Goal: Information Seeking & Learning: Learn about a topic

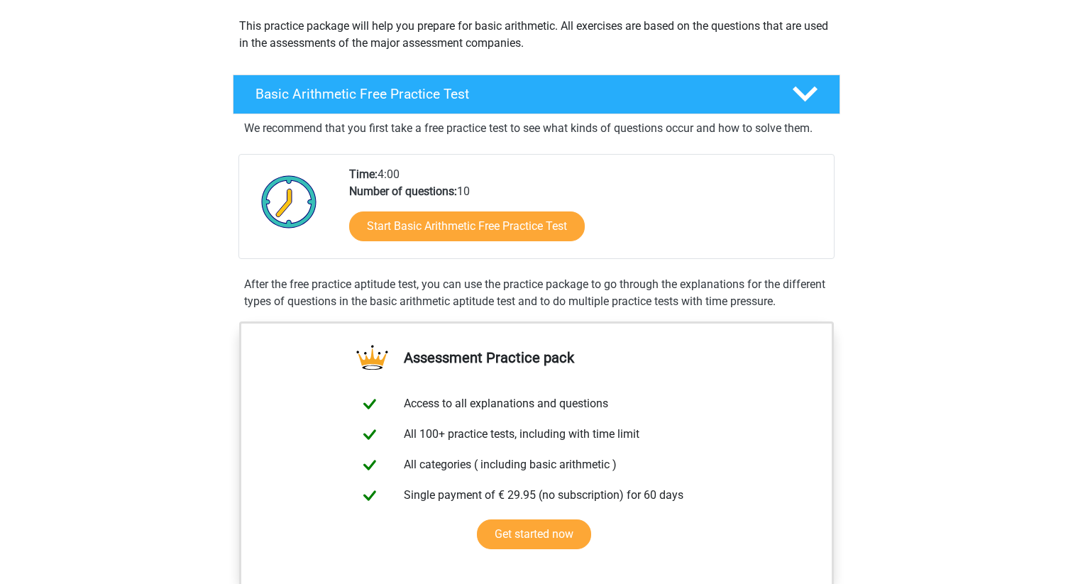
scroll to position [162, 0]
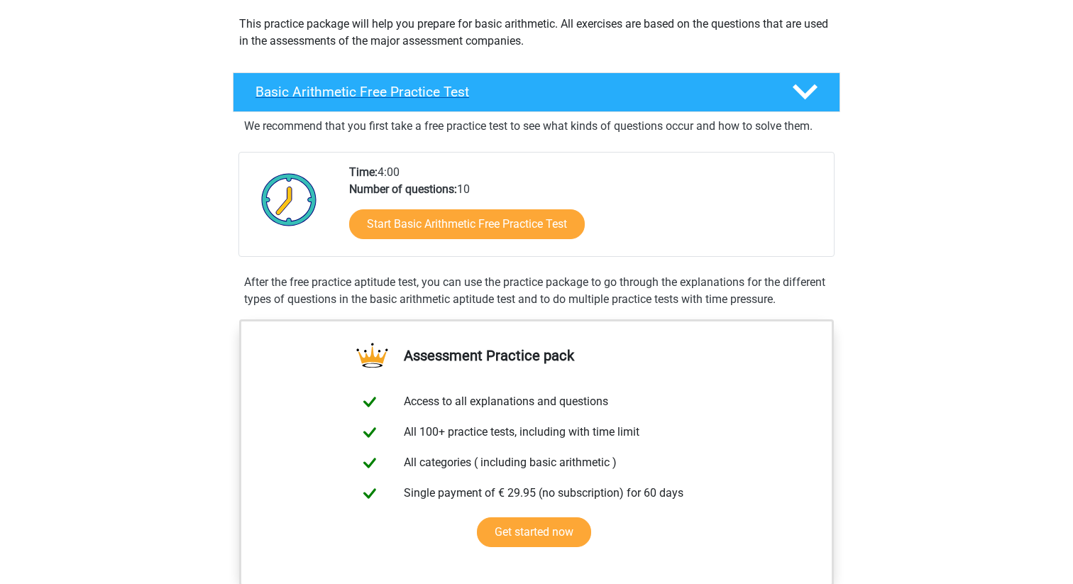
click at [607, 93] on h4 "Basic Arithmetic Free Practice Test" at bounding box center [512, 92] width 514 height 16
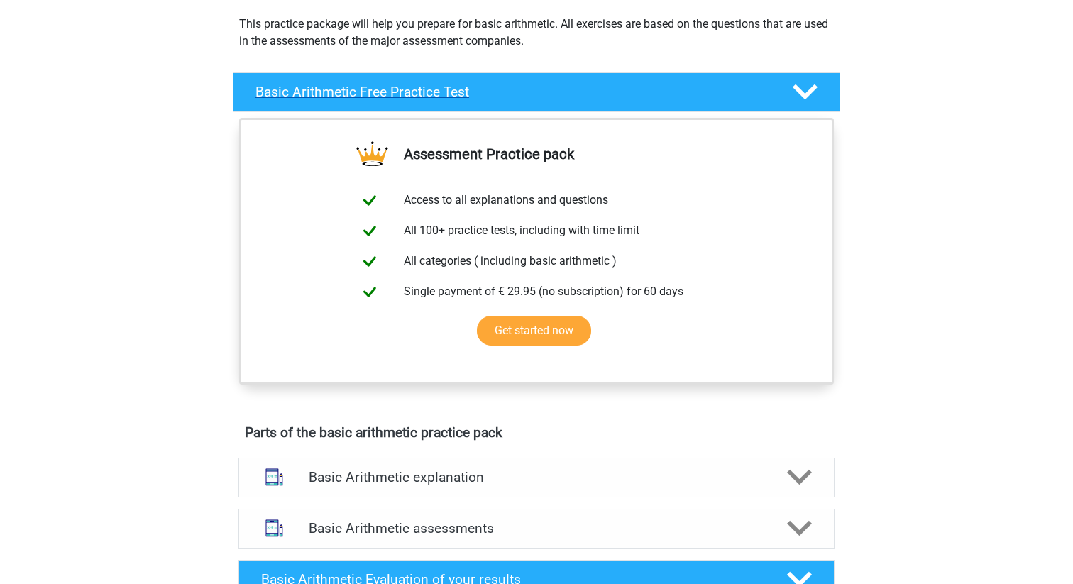
click at [607, 93] on h4 "Basic Arithmetic Free Practice Test" at bounding box center [512, 92] width 514 height 16
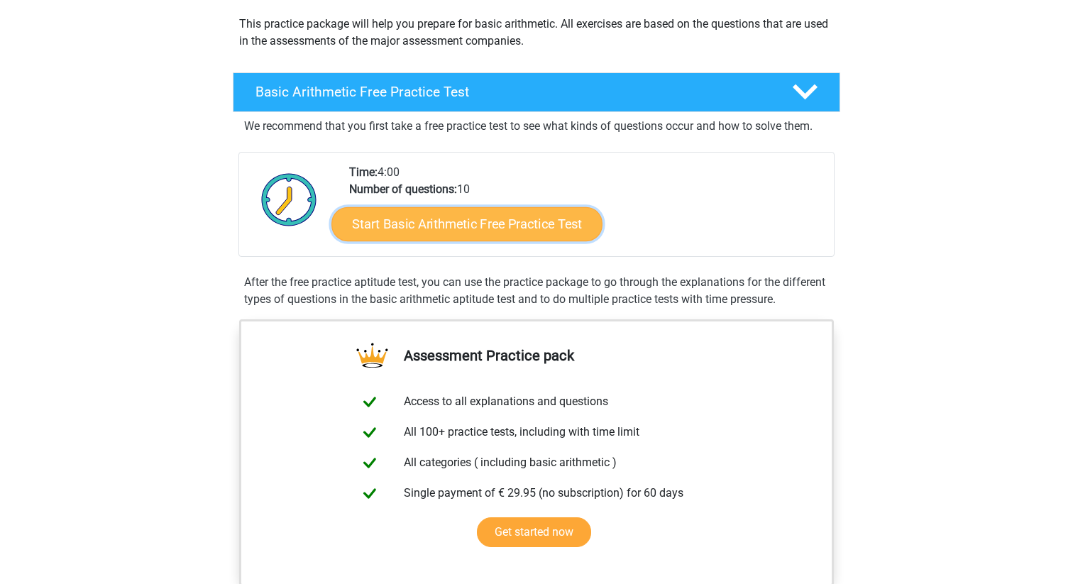
click at [514, 222] on link "Start Basic Arithmetic Free Practice Test" at bounding box center [466, 223] width 271 height 34
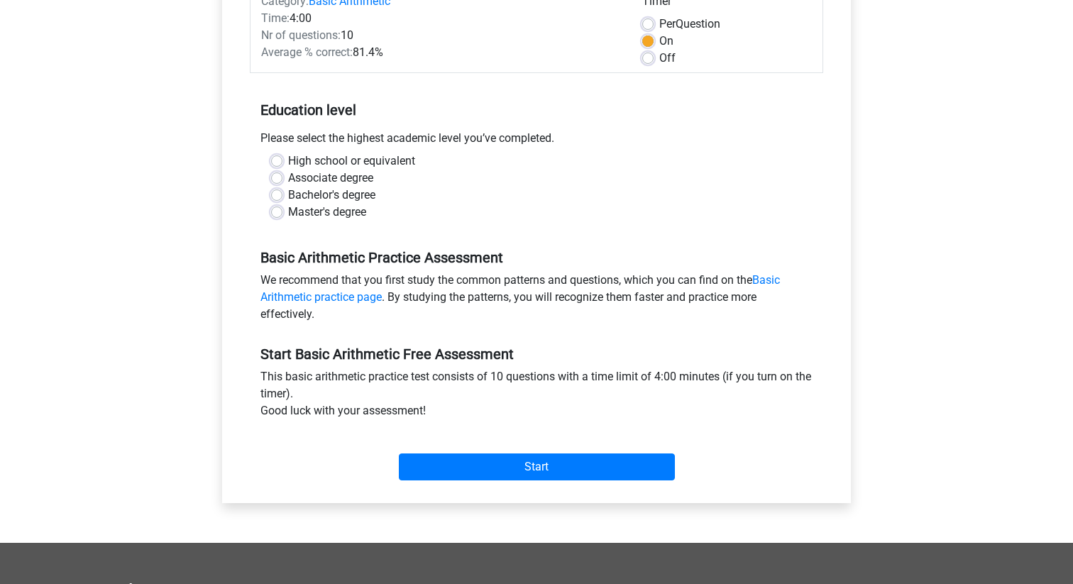
scroll to position [202, 0]
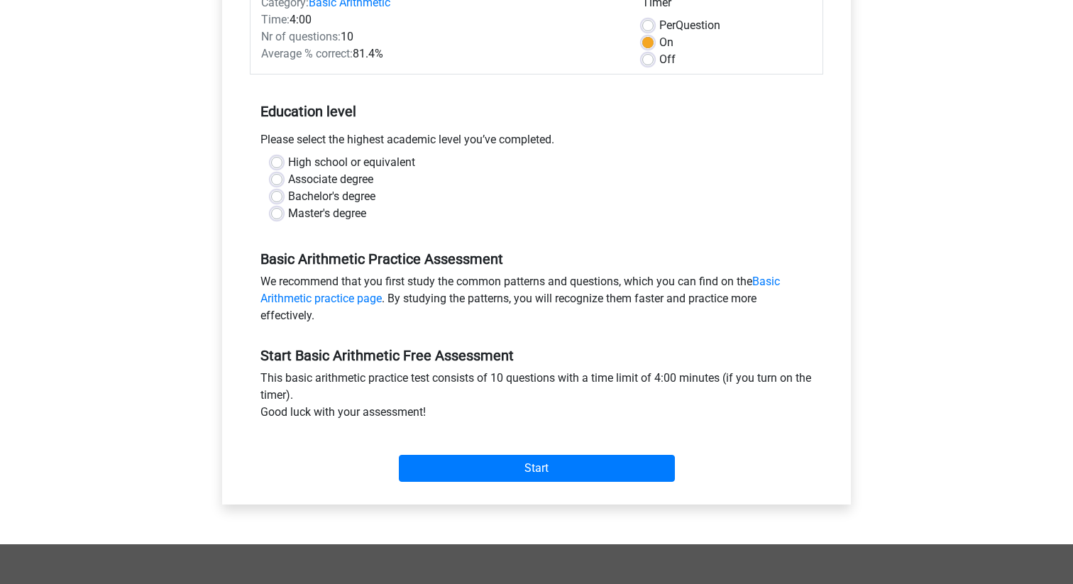
click at [288, 198] on label "Bachelor's degree" at bounding box center [331, 196] width 87 height 17
click at [279, 198] on input "Bachelor's degree" at bounding box center [276, 195] width 11 height 14
radio input "true"
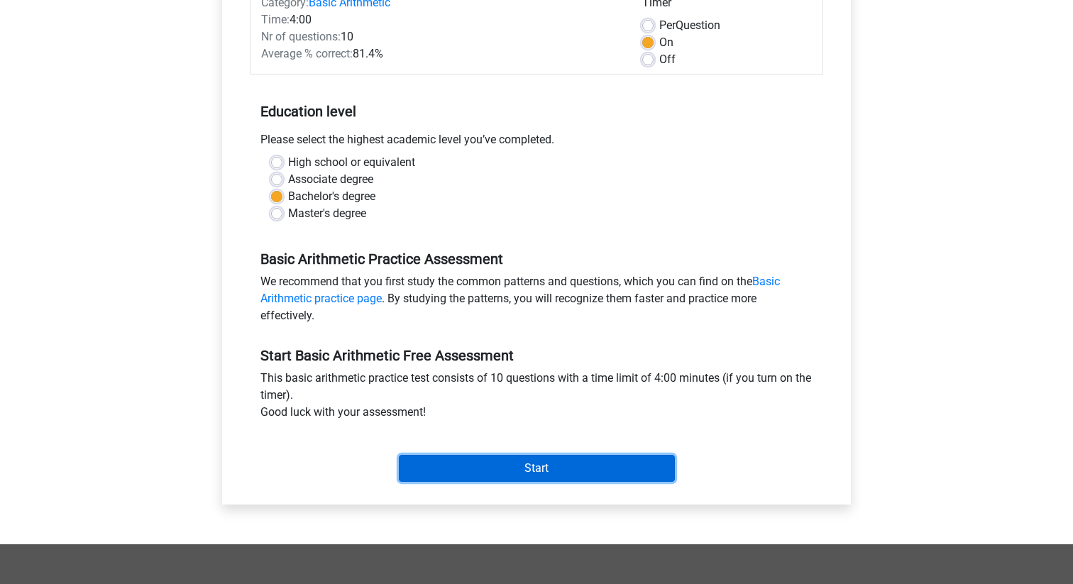
click at [532, 470] on input "Start" at bounding box center [537, 468] width 276 height 27
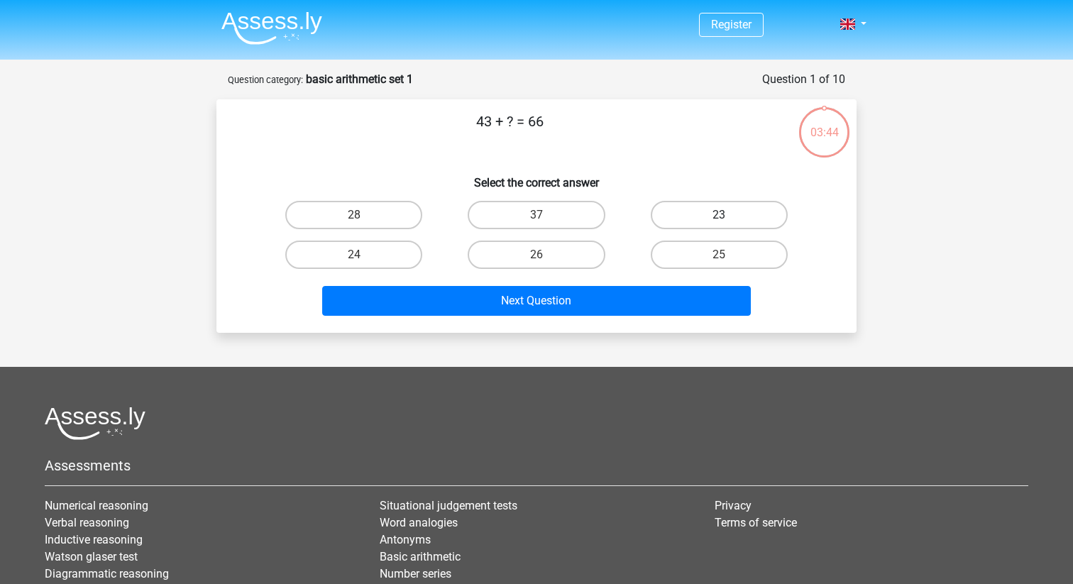
click at [716, 206] on label "23" at bounding box center [719, 215] width 137 height 28
click at [719, 215] on input "23" at bounding box center [723, 219] width 9 height 9
radio input "true"
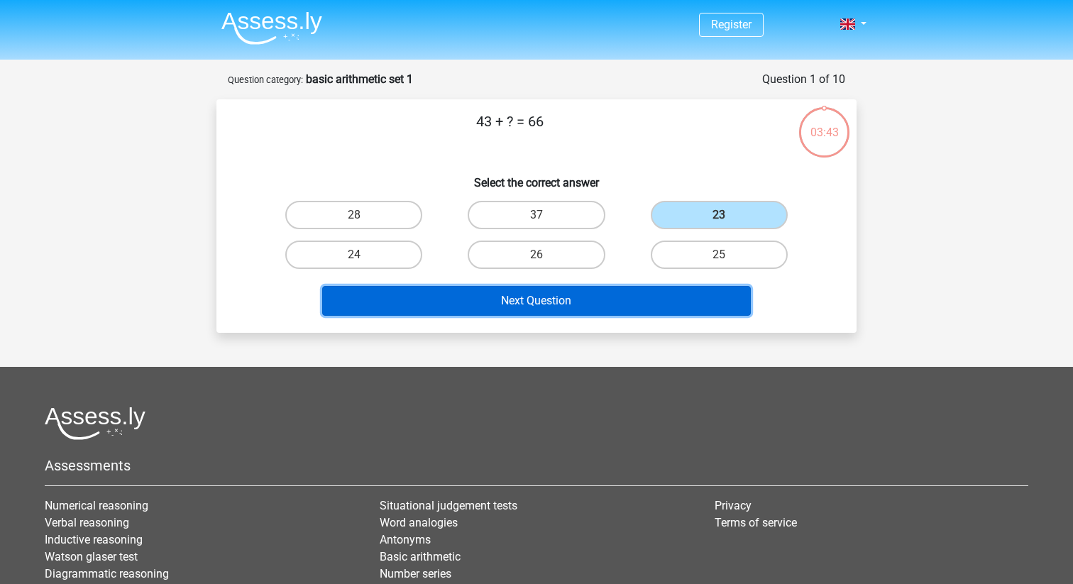
click at [638, 304] on button "Next Question" at bounding box center [536, 301] width 429 height 30
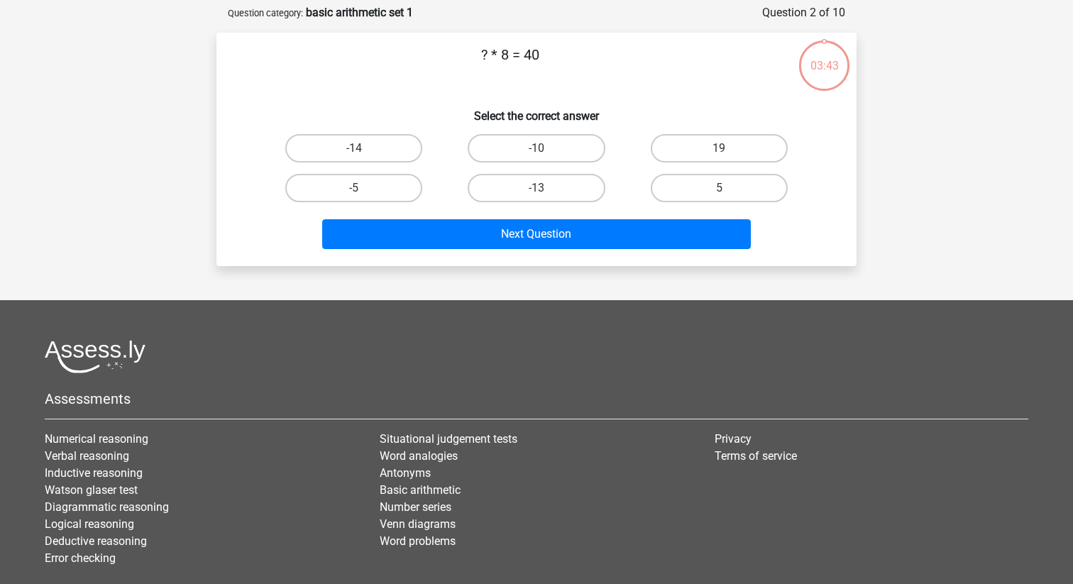
scroll to position [71, 0]
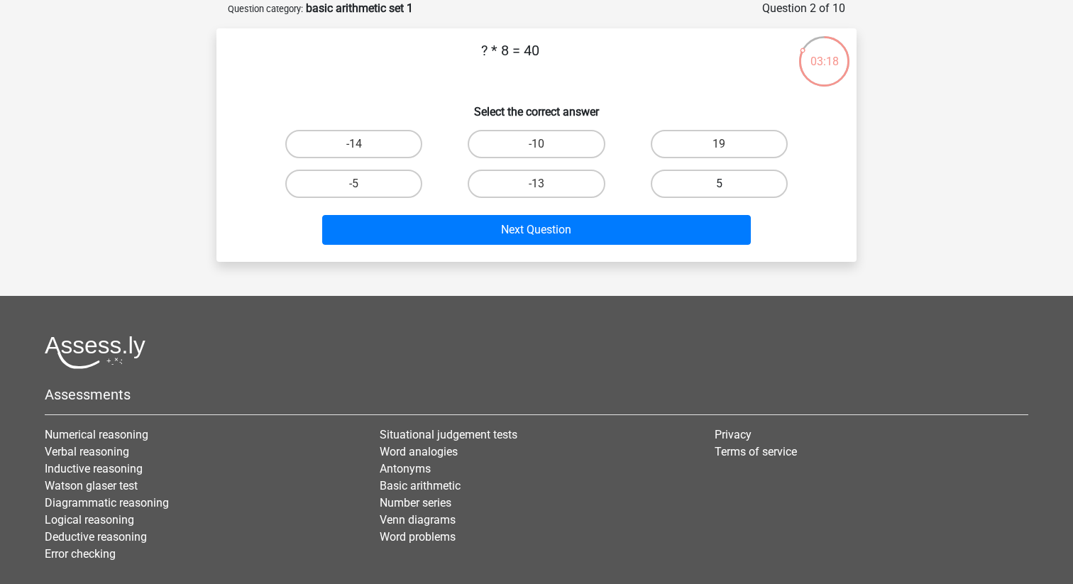
click at [739, 182] on label "5" at bounding box center [719, 184] width 137 height 28
click at [728, 184] on input "5" at bounding box center [723, 188] width 9 height 9
radio input "true"
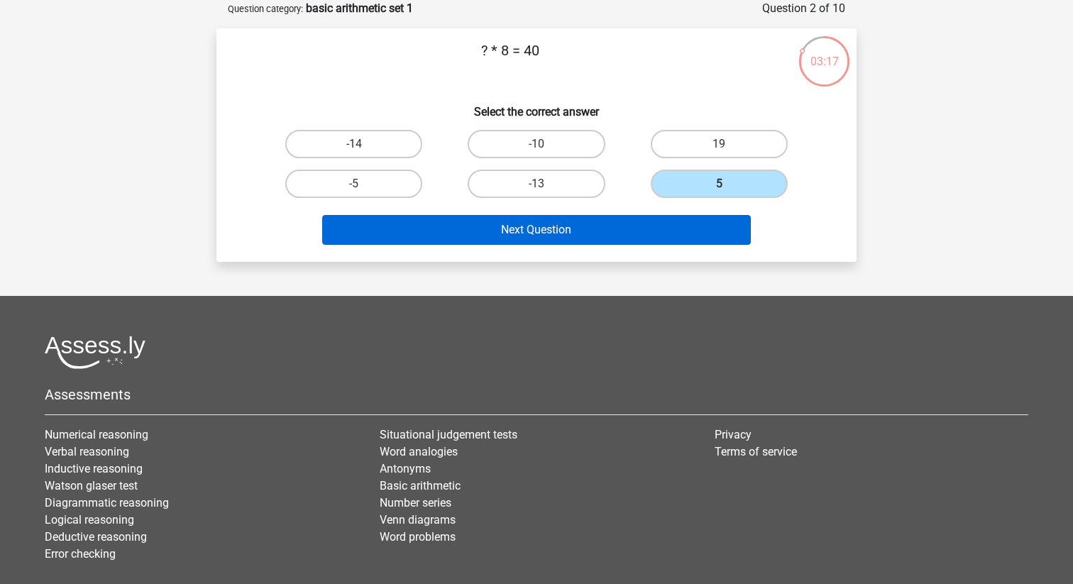
click at [617, 226] on button "Next Question" at bounding box center [536, 230] width 429 height 30
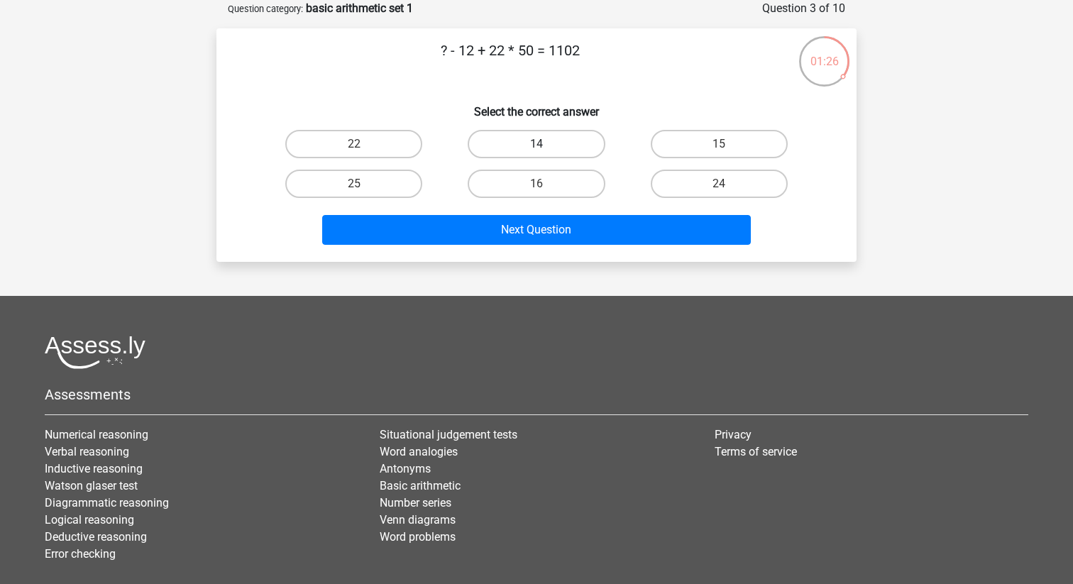
click at [541, 139] on label "14" at bounding box center [536, 144] width 137 height 28
click at [541, 144] on input "14" at bounding box center [540, 148] width 9 height 9
radio input "true"
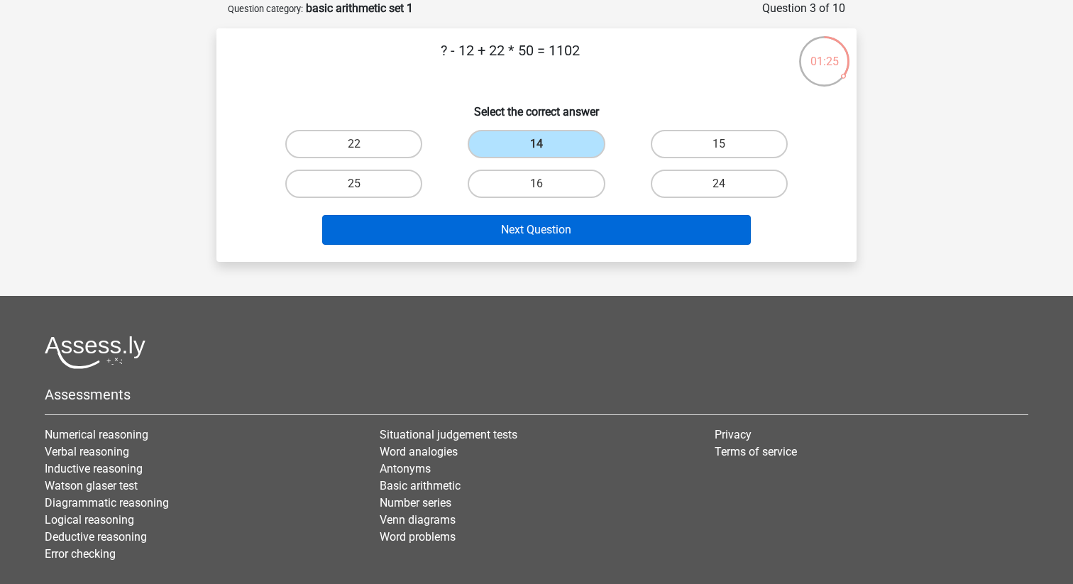
click at [568, 229] on button "Next Question" at bounding box center [536, 230] width 429 height 30
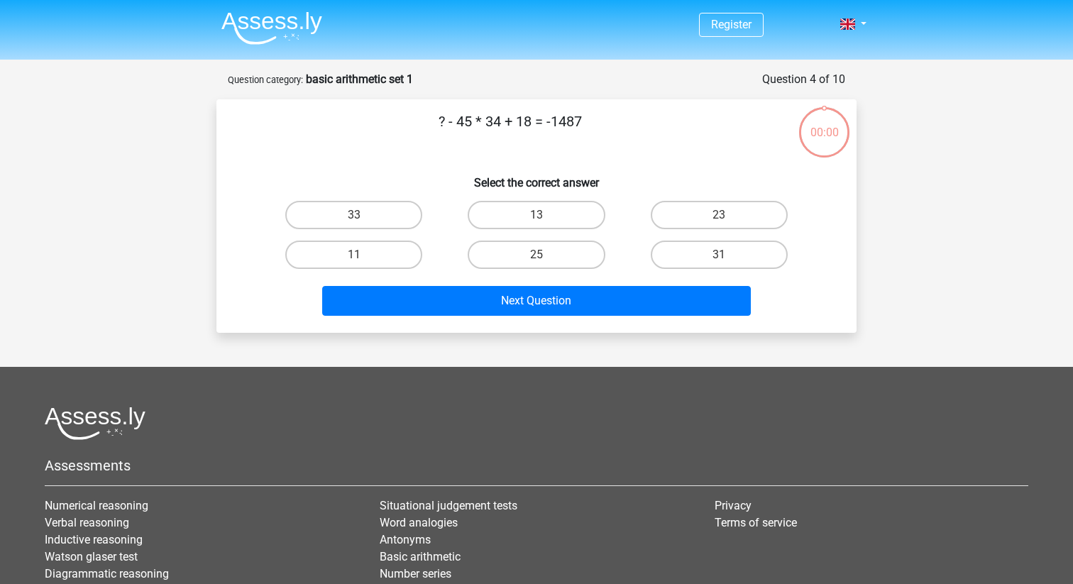
scroll to position [71, 0]
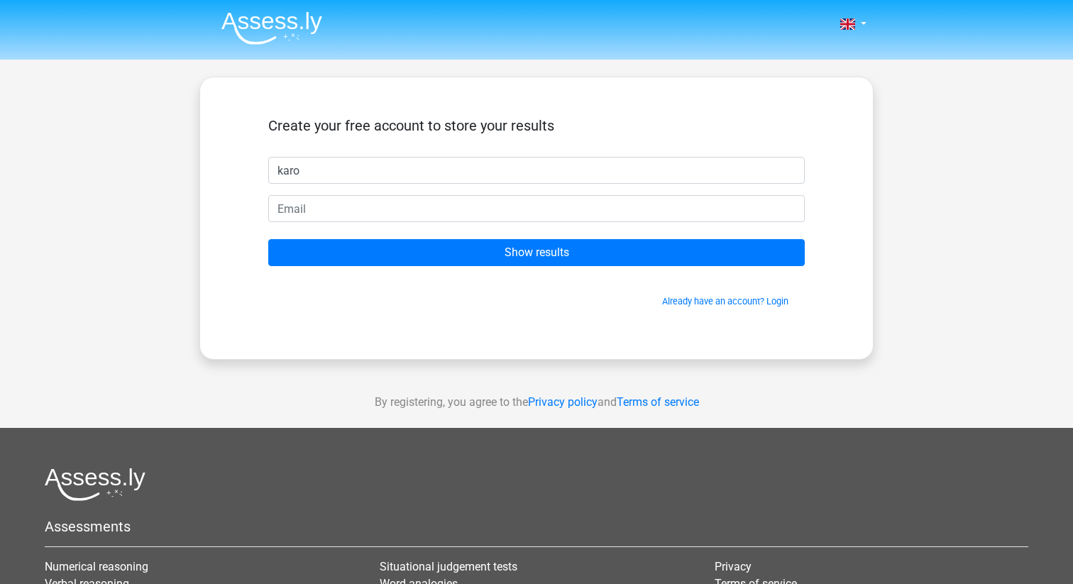
type input "karo"
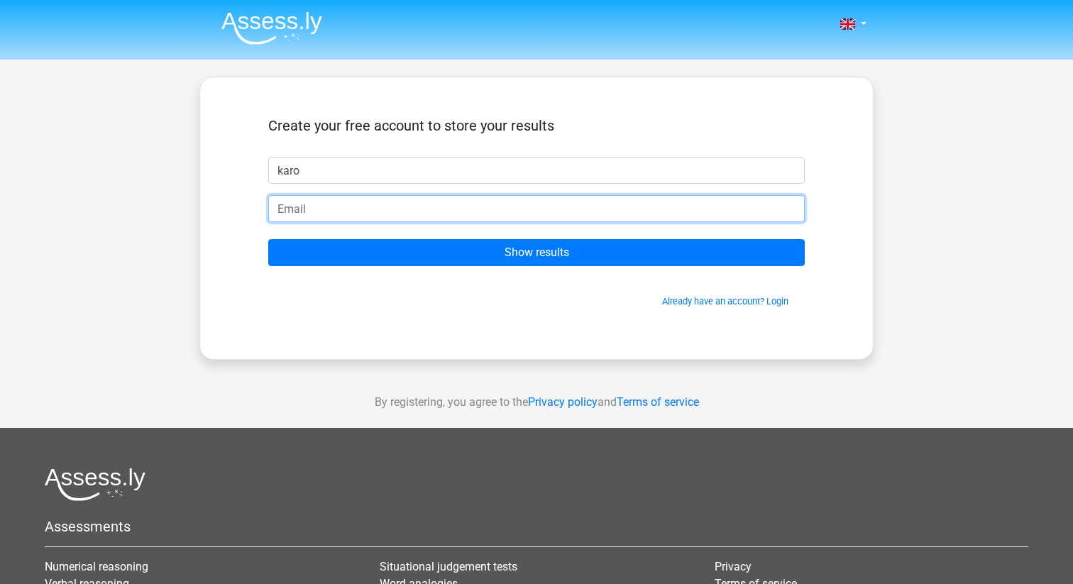
click at [491, 209] on input "email" at bounding box center [536, 208] width 536 height 27
type input "[EMAIL_ADDRESS][DOMAIN_NAME]"
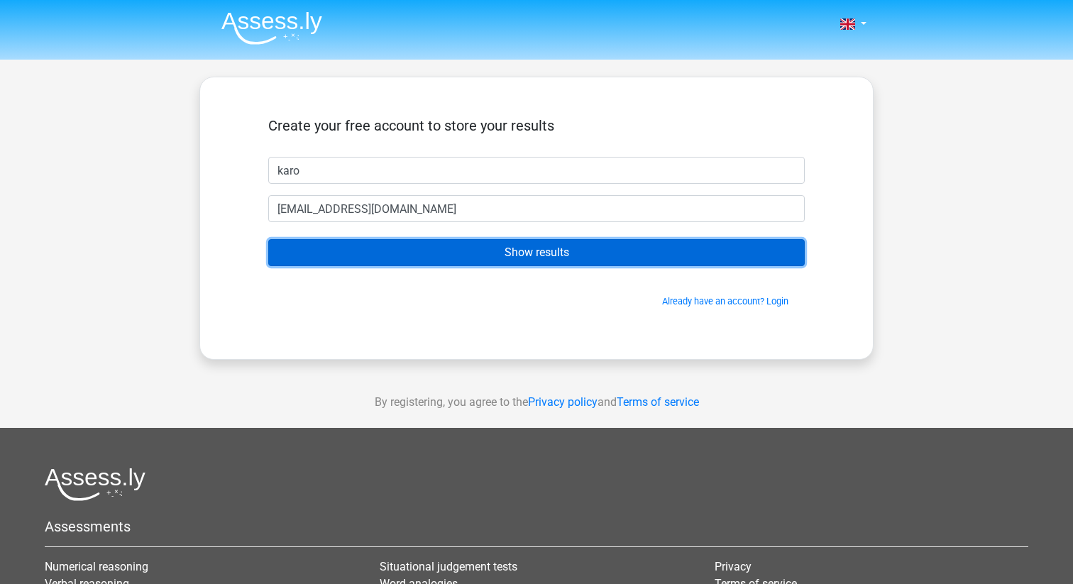
click at [490, 251] on input "Show results" at bounding box center [536, 252] width 536 height 27
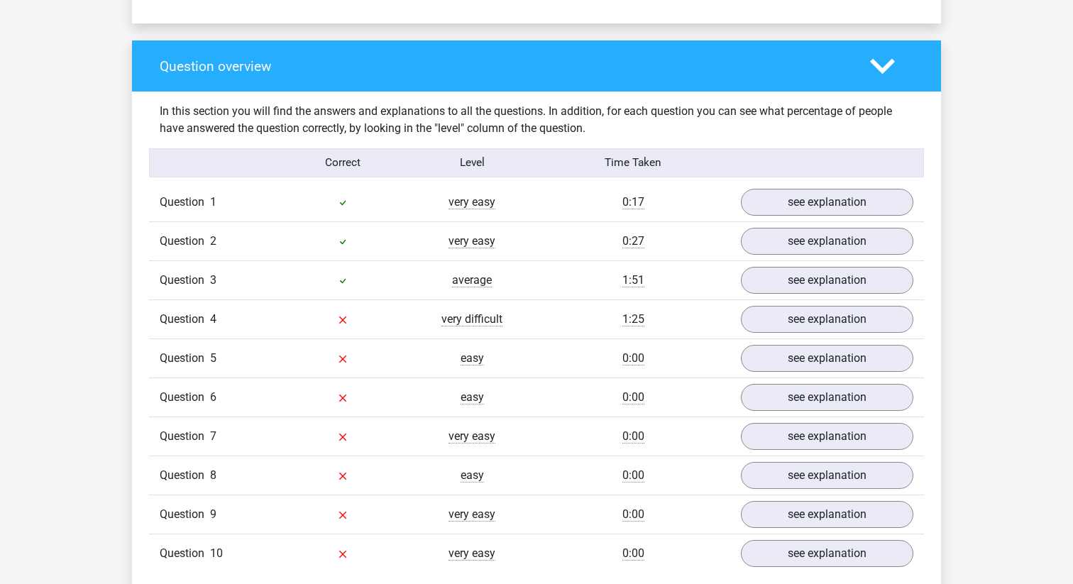
scroll to position [1062, 0]
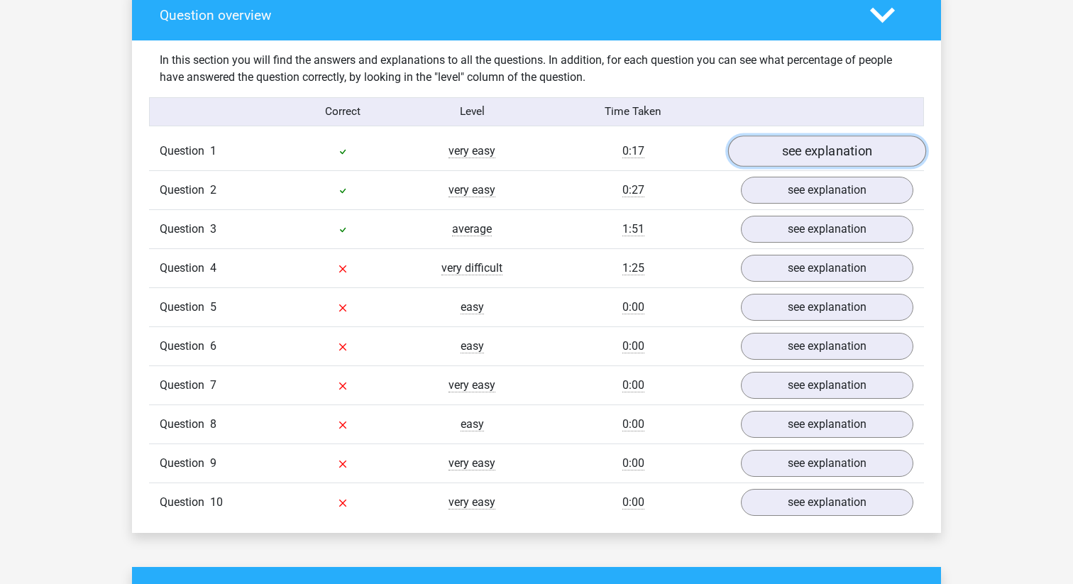
click at [814, 144] on link "see explanation" at bounding box center [827, 151] width 198 height 31
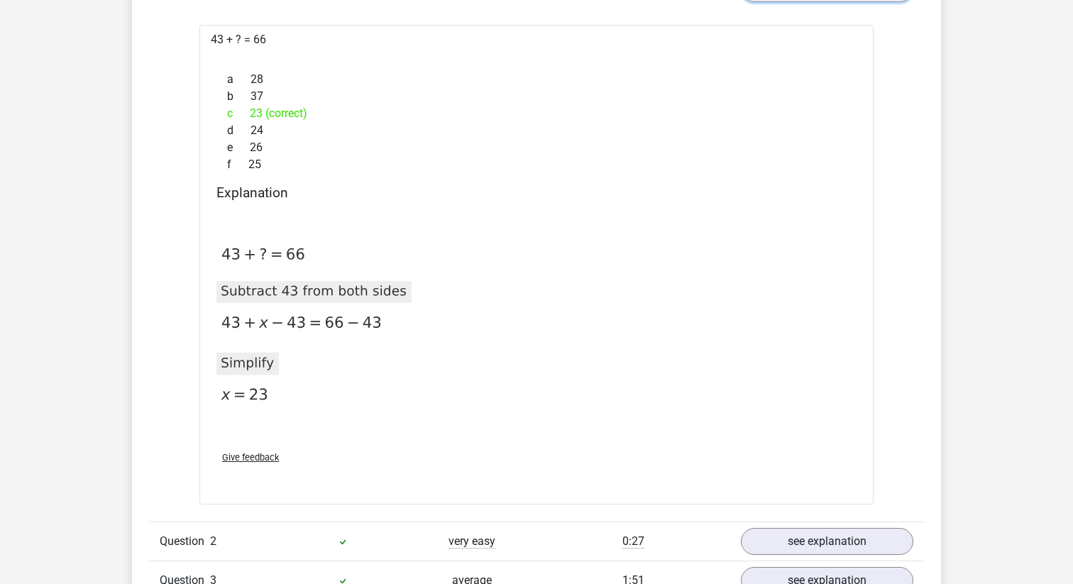
scroll to position [908, 0]
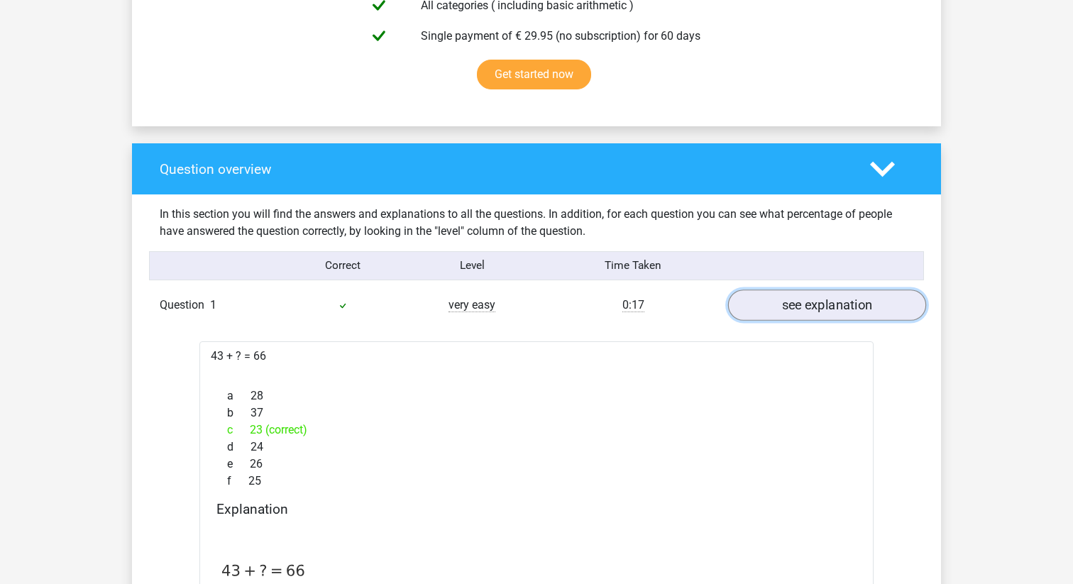
click at [834, 306] on link "see explanation" at bounding box center [827, 304] width 198 height 31
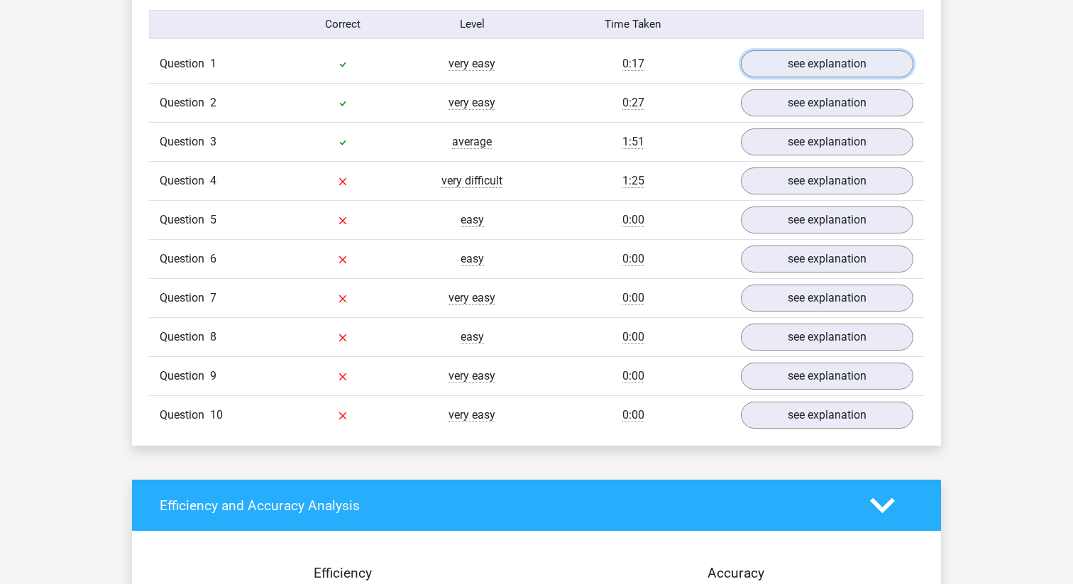
scroll to position [1138, 0]
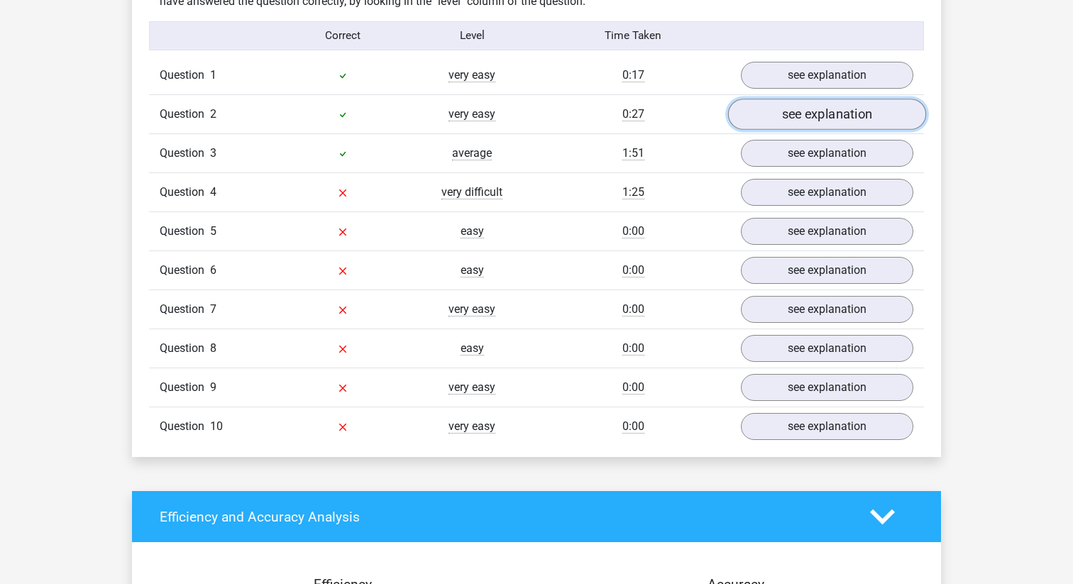
click at [845, 113] on link "see explanation" at bounding box center [827, 114] width 198 height 31
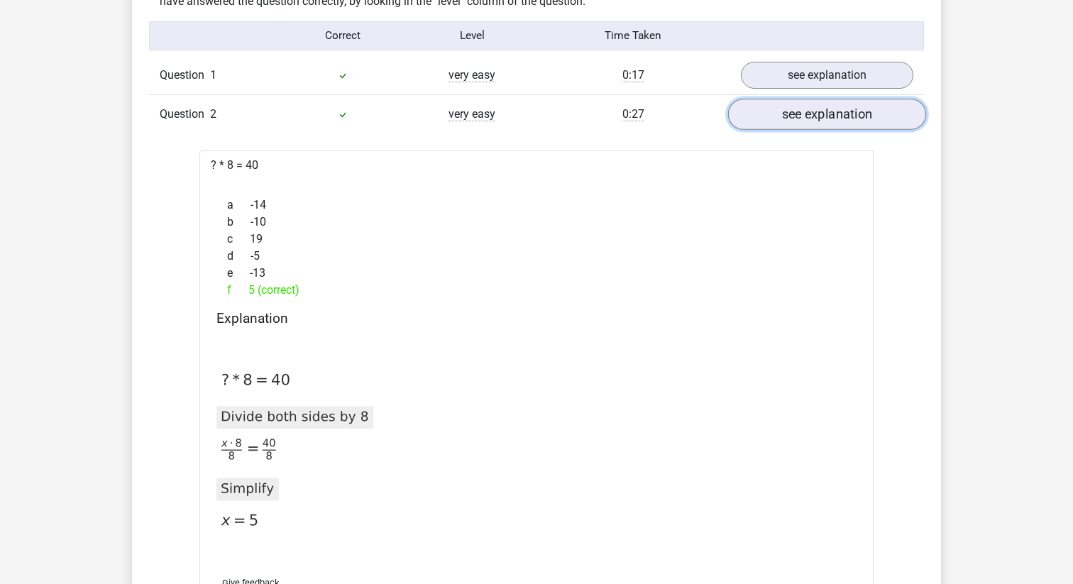
click at [845, 113] on link "see explanation" at bounding box center [827, 114] width 198 height 31
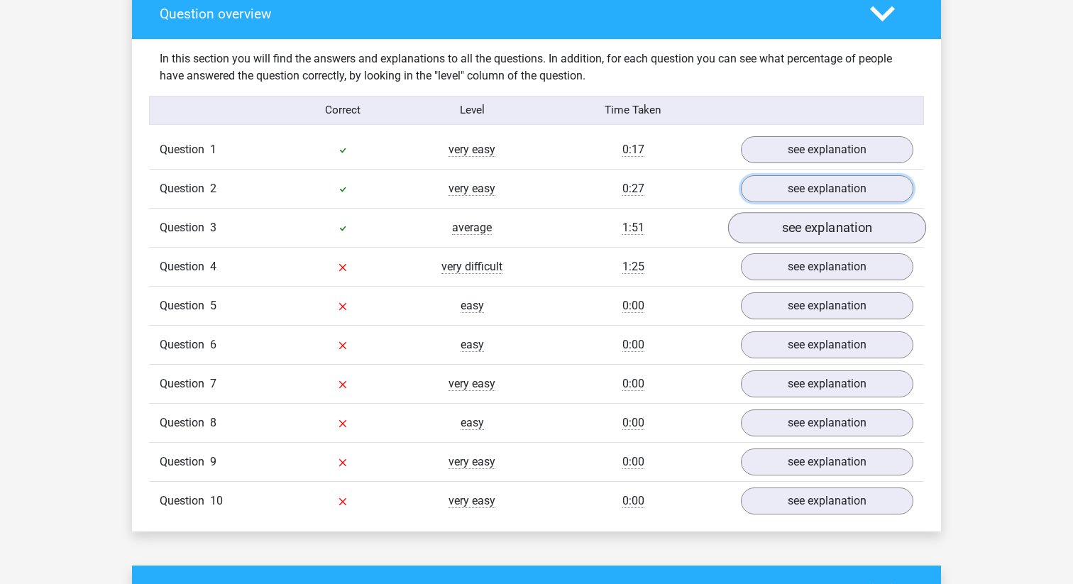
scroll to position [1050, 0]
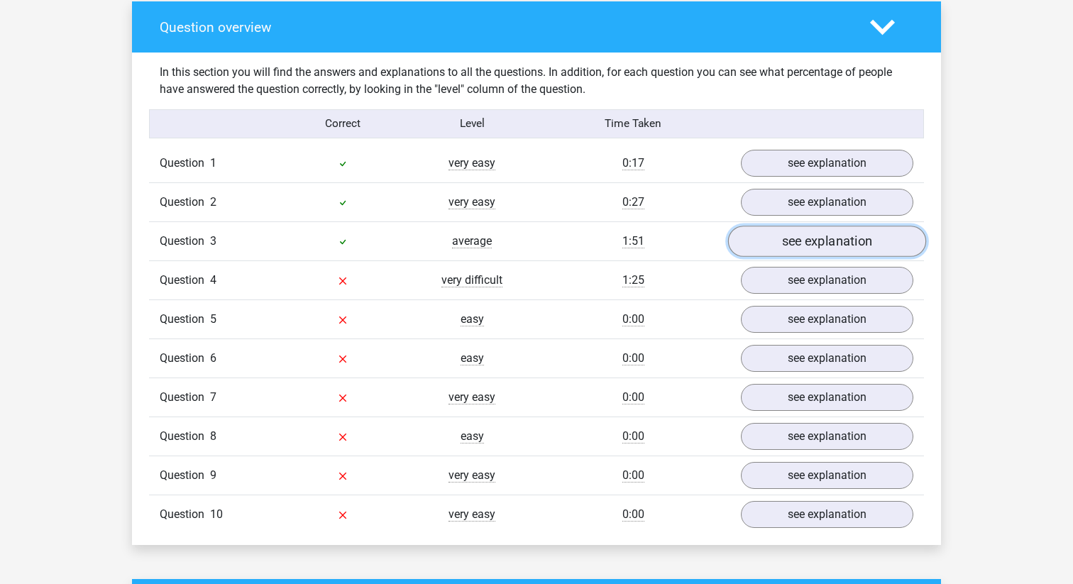
click at [832, 239] on link "see explanation" at bounding box center [827, 241] width 198 height 31
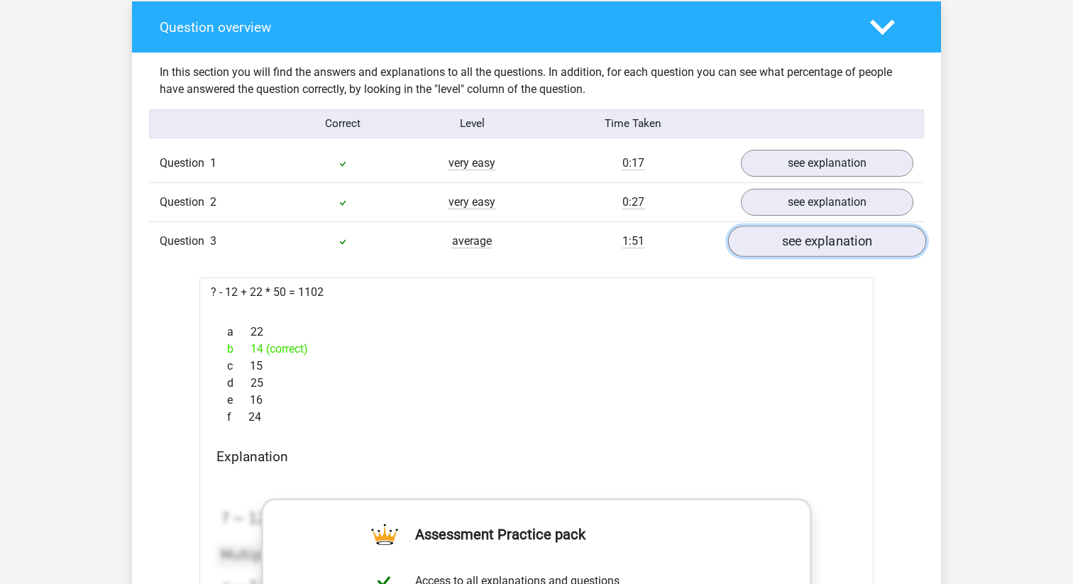
click at [832, 239] on link "see explanation" at bounding box center [827, 241] width 198 height 31
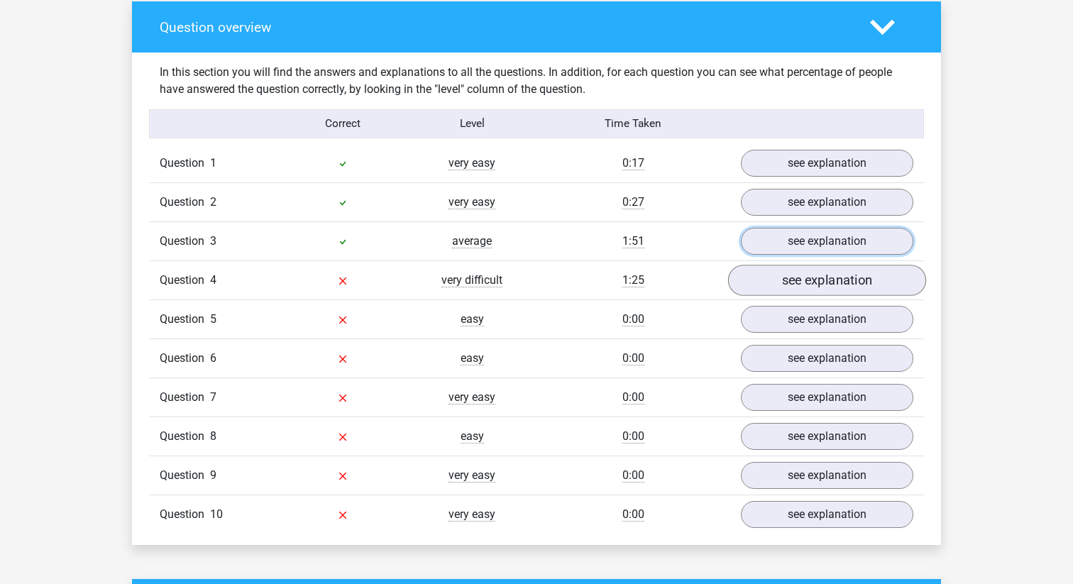
scroll to position [1059, 0]
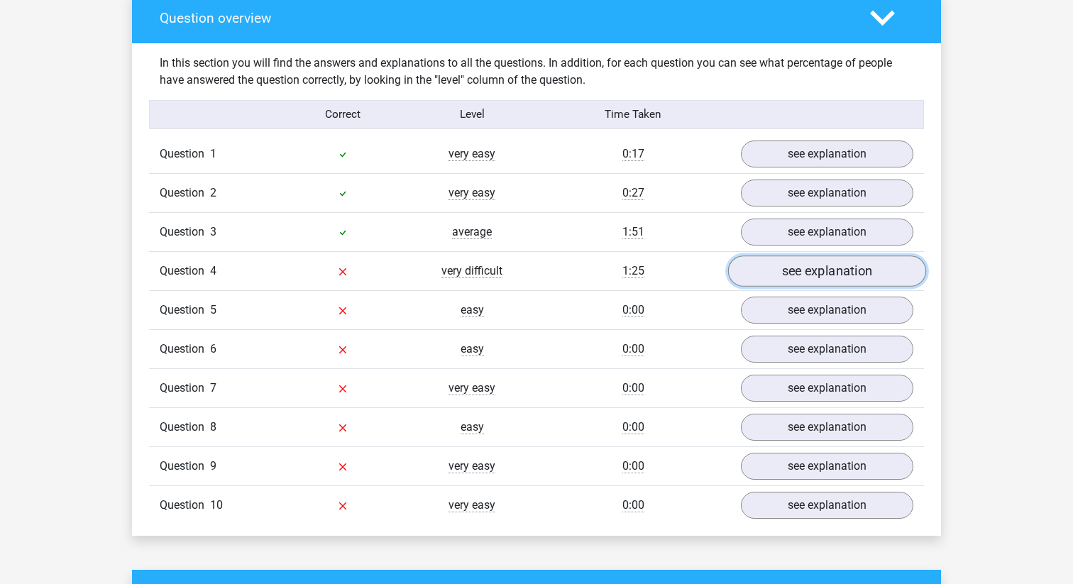
click at [848, 276] on link "see explanation" at bounding box center [827, 270] width 198 height 31
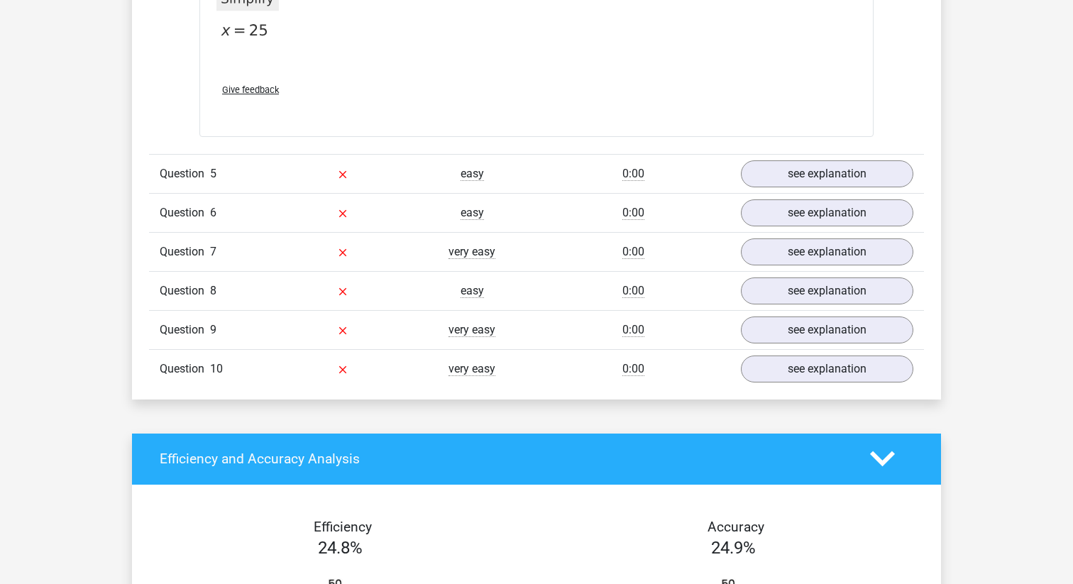
scroll to position [1854, 0]
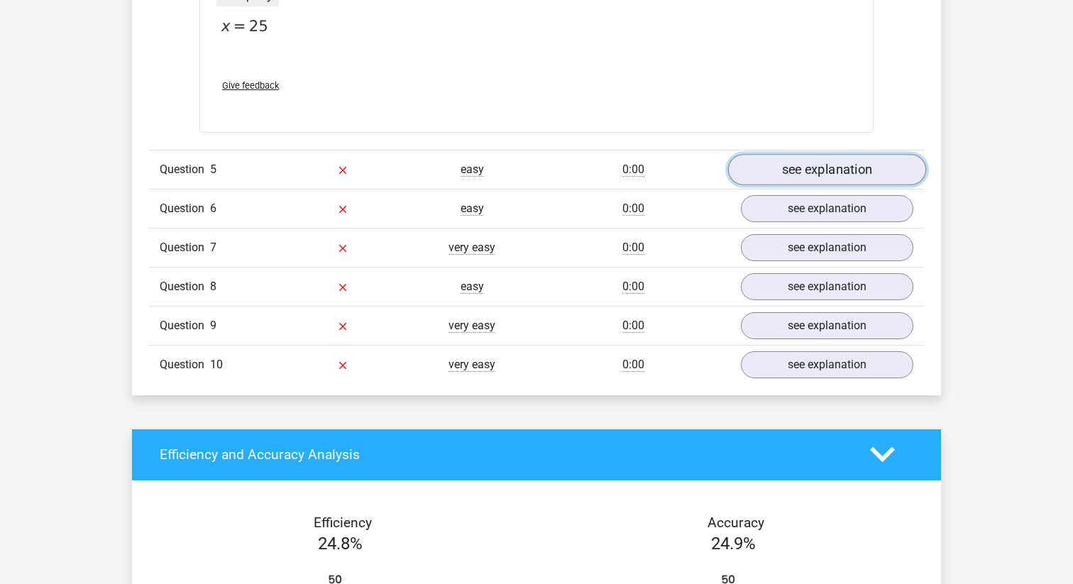
click at [803, 158] on link "see explanation" at bounding box center [827, 169] width 198 height 31
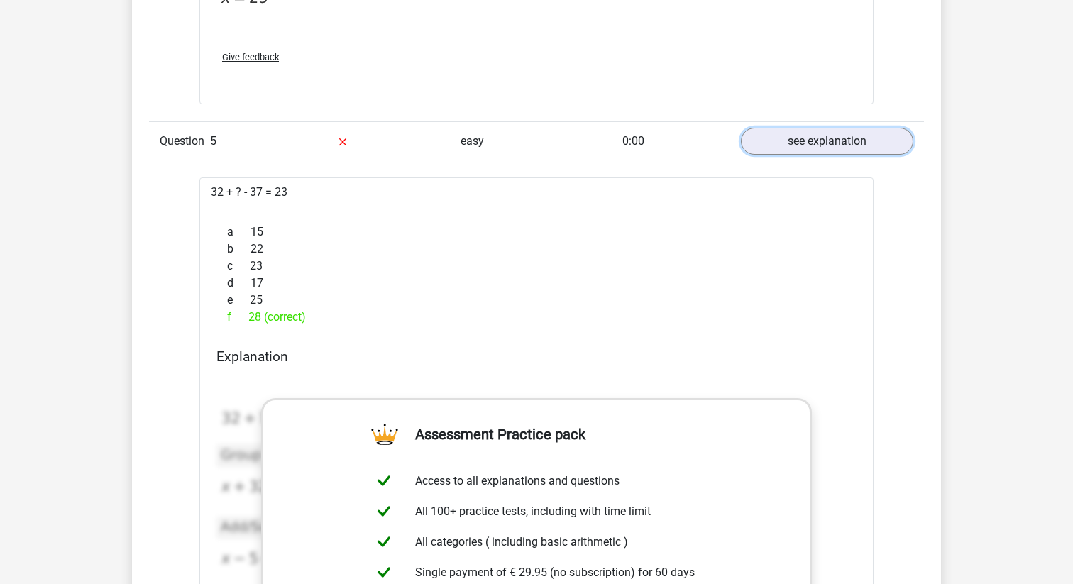
scroll to position [1891, 0]
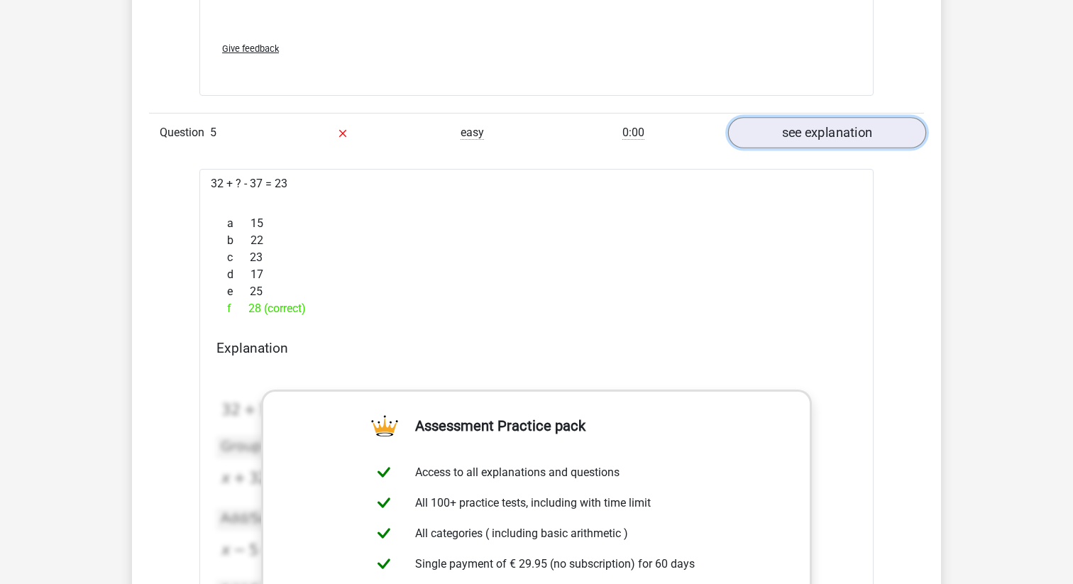
click at [832, 143] on link "see explanation" at bounding box center [827, 132] width 198 height 31
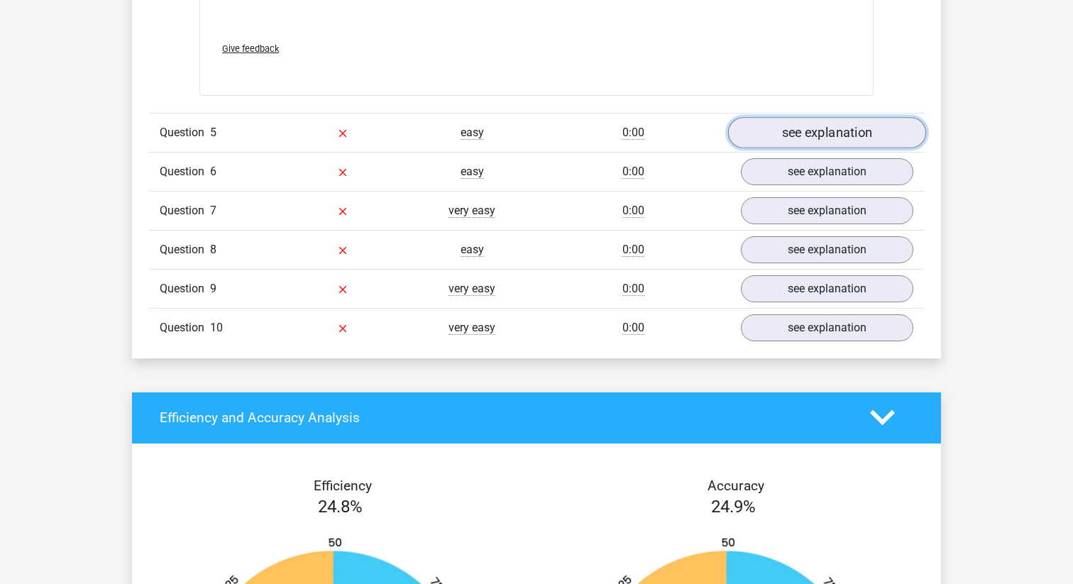
click at [832, 143] on link "see explanation" at bounding box center [827, 132] width 198 height 31
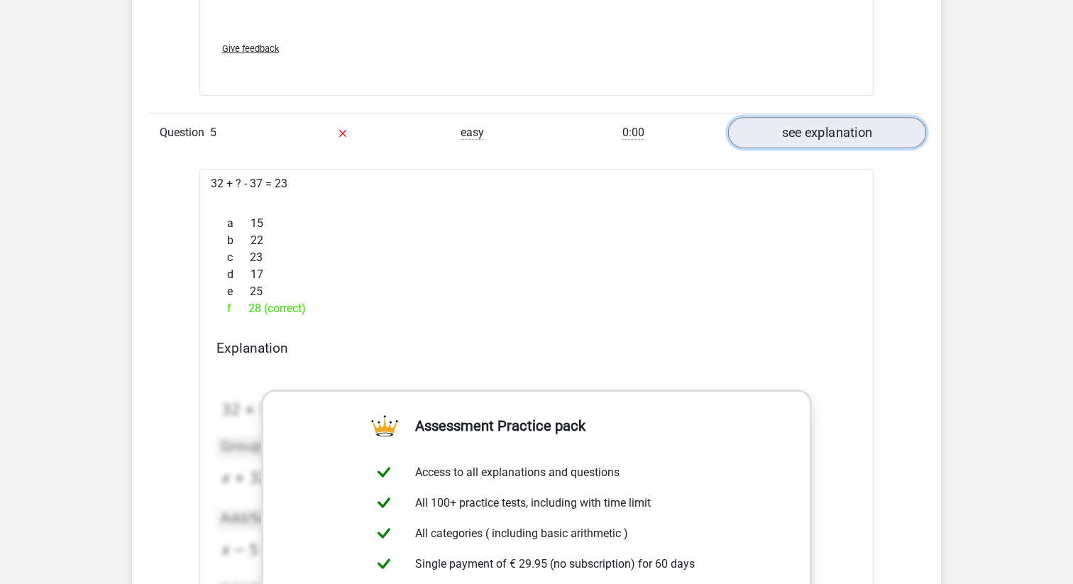
click at [832, 143] on link "see explanation" at bounding box center [827, 132] width 198 height 31
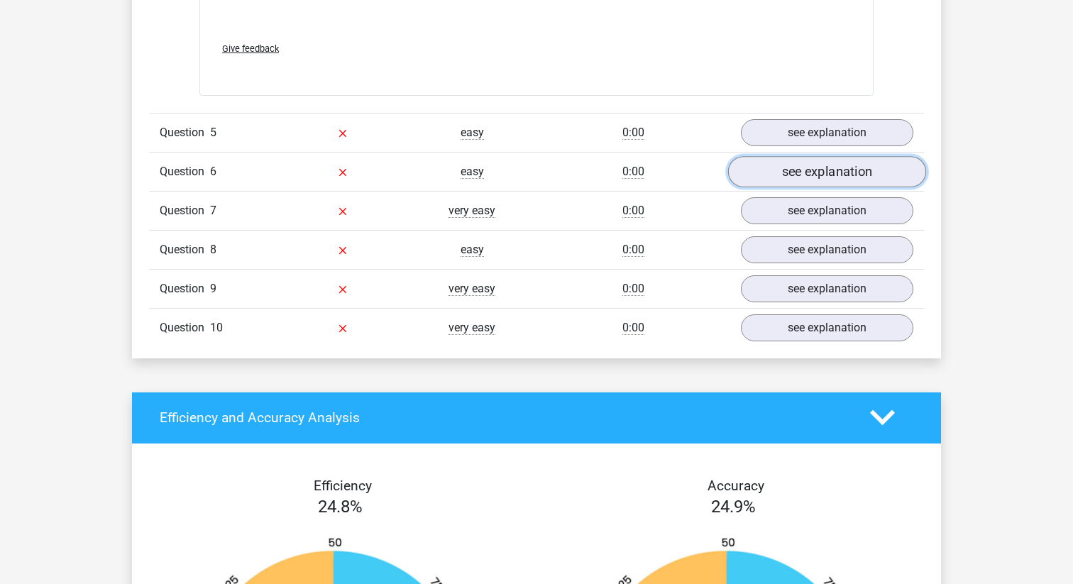
click at [827, 171] on link "see explanation" at bounding box center [827, 171] width 198 height 31
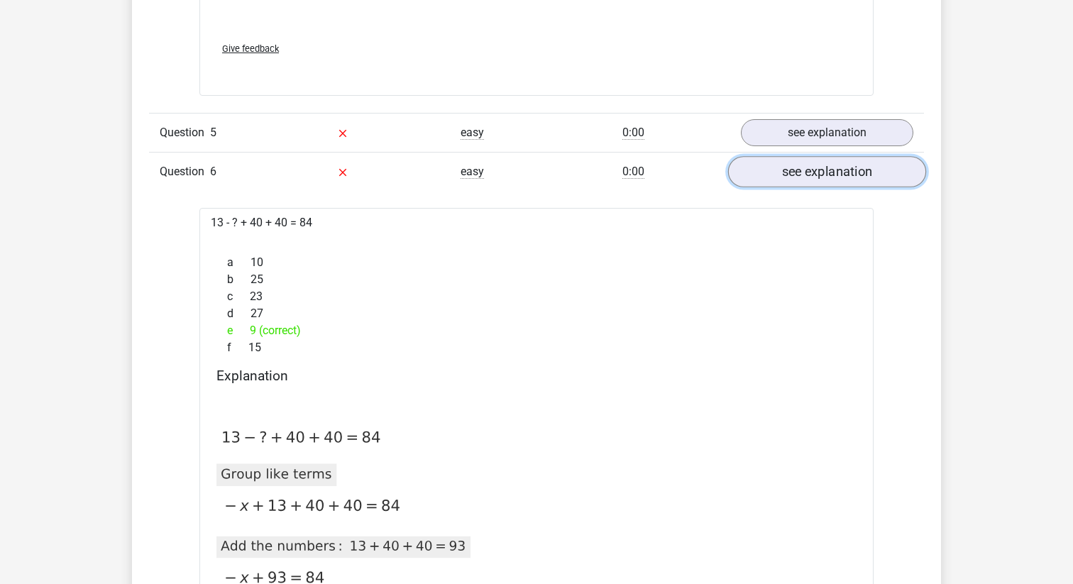
click at [844, 170] on link "see explanation" at bounding box center [827, 171] width 198 height 31
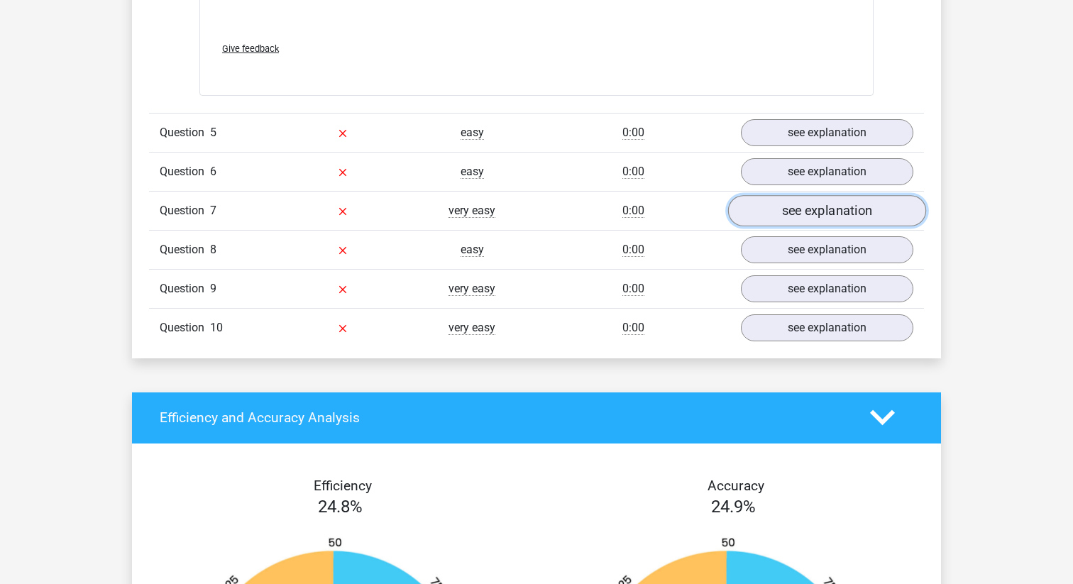
click at [838, 209] on link "see explanation" at bounding box center [827, 210] width 198 height 31
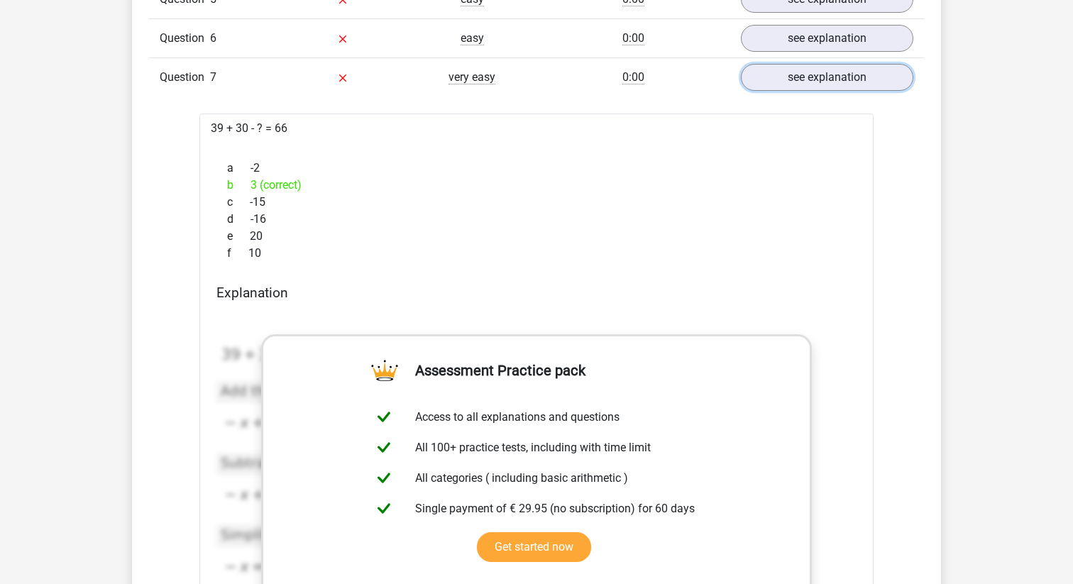
scroll to position [2001, 0]
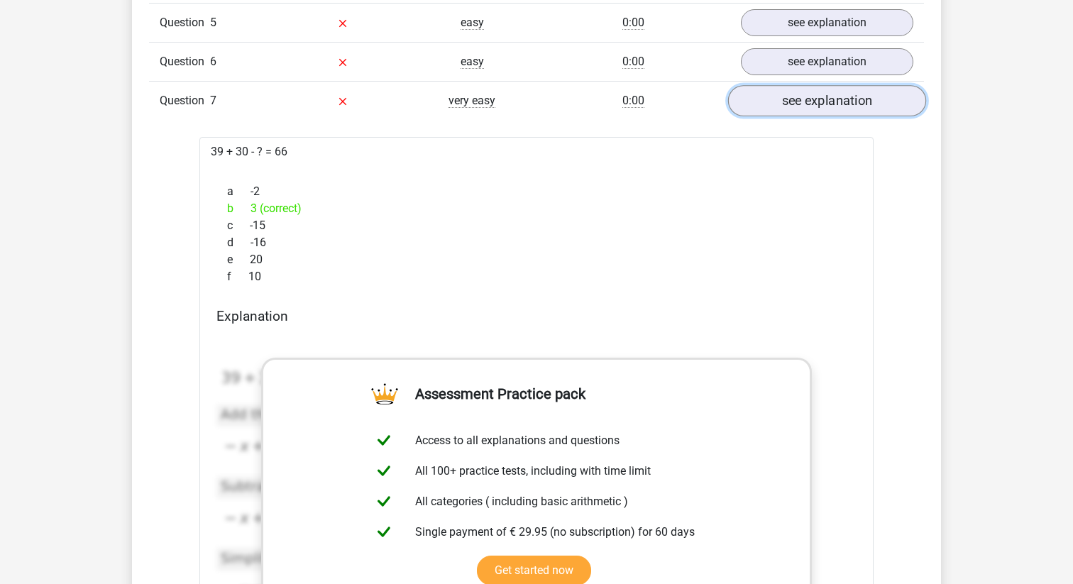
click at [824, 106] on link "see explanation" at bounding box center [827, 100] width 198 height 31
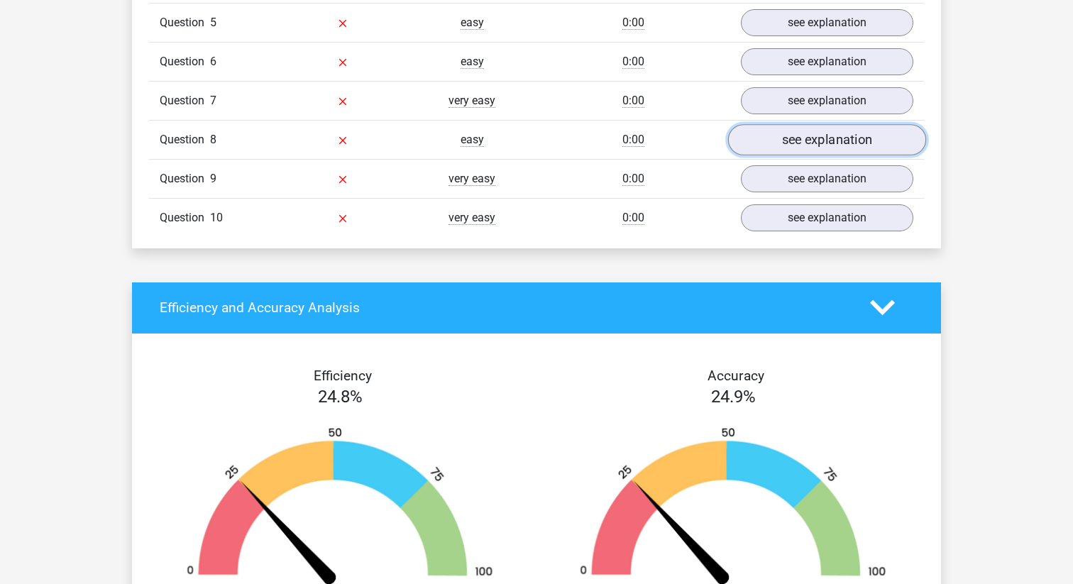
click at [827, 145] on link "see explanation" at bounding box center [827, 139] width 198 height 31
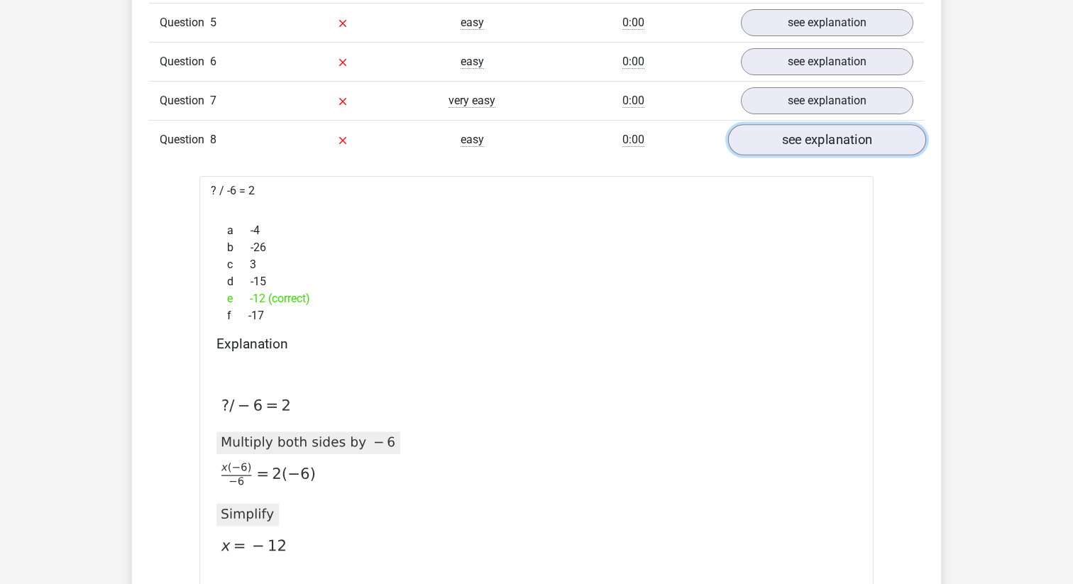
click at [854, 136] on link "see explanation" at bounding box center [827, 139] width 198 height 31
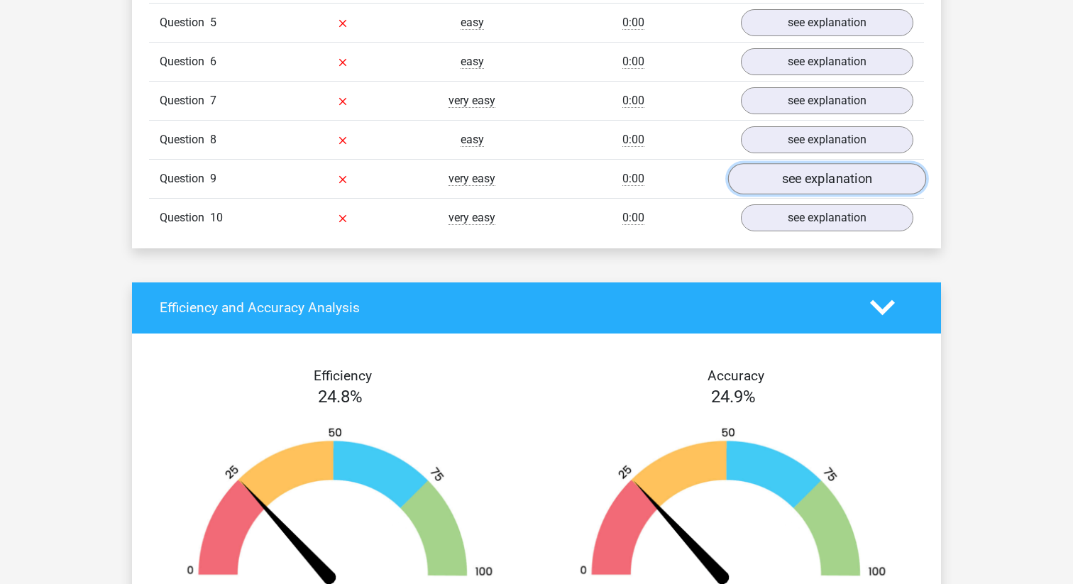
click at [844, 172] on link "see explanation" at bounding box center [827, 178] width 198 height 31
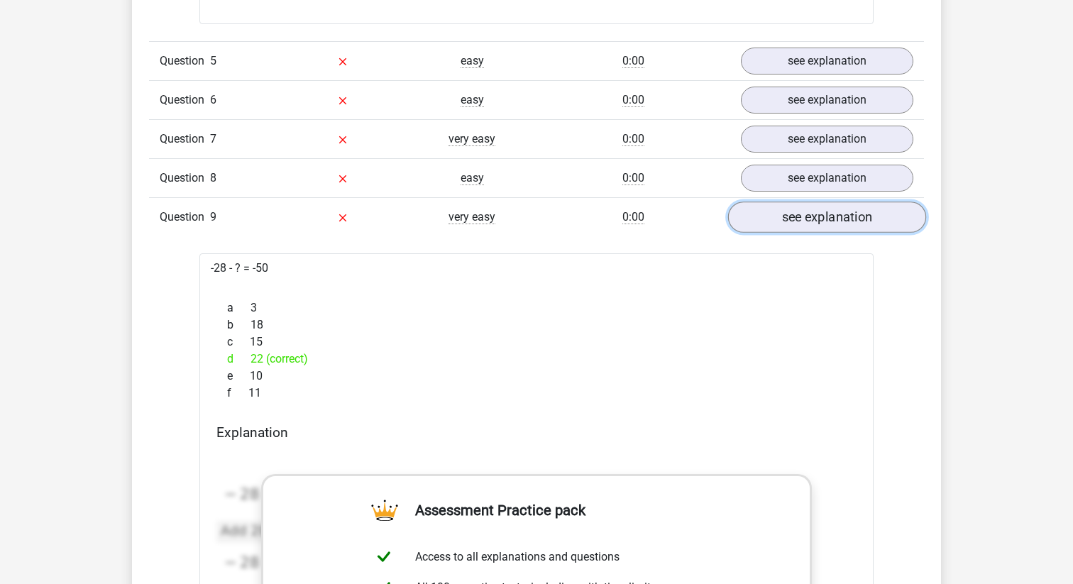
scroll to position [1957, 0]
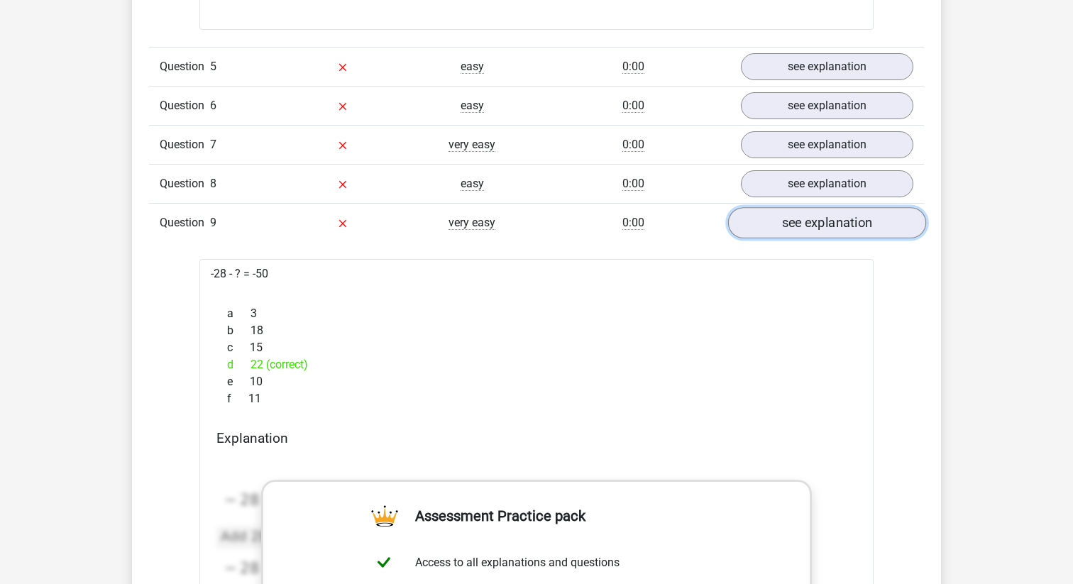
click at [862, 224] on link "see explanation" at bounding box center [827, 222] width 198 height 31
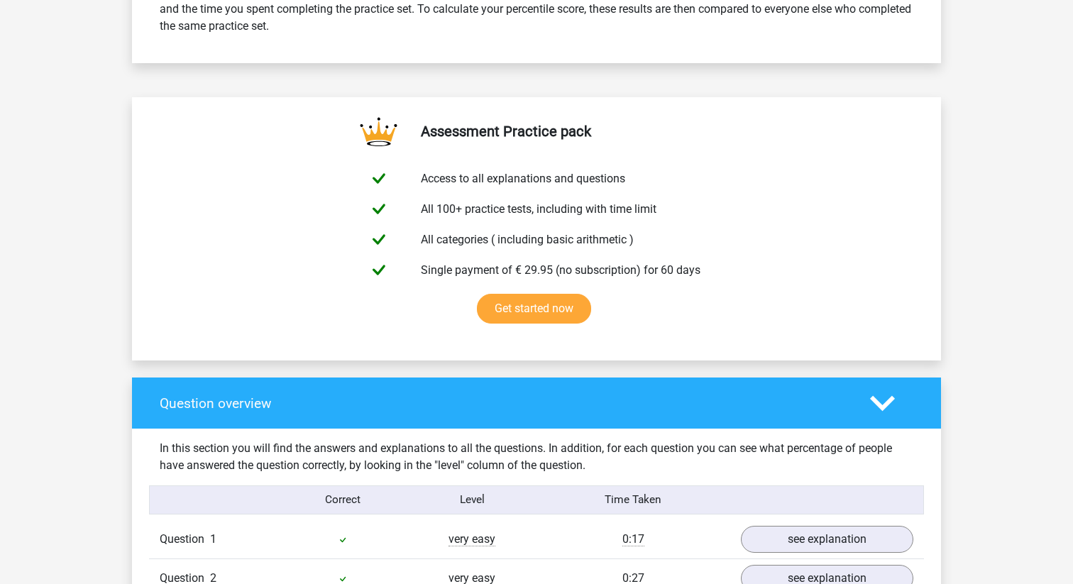
scroll to position [0, 0]
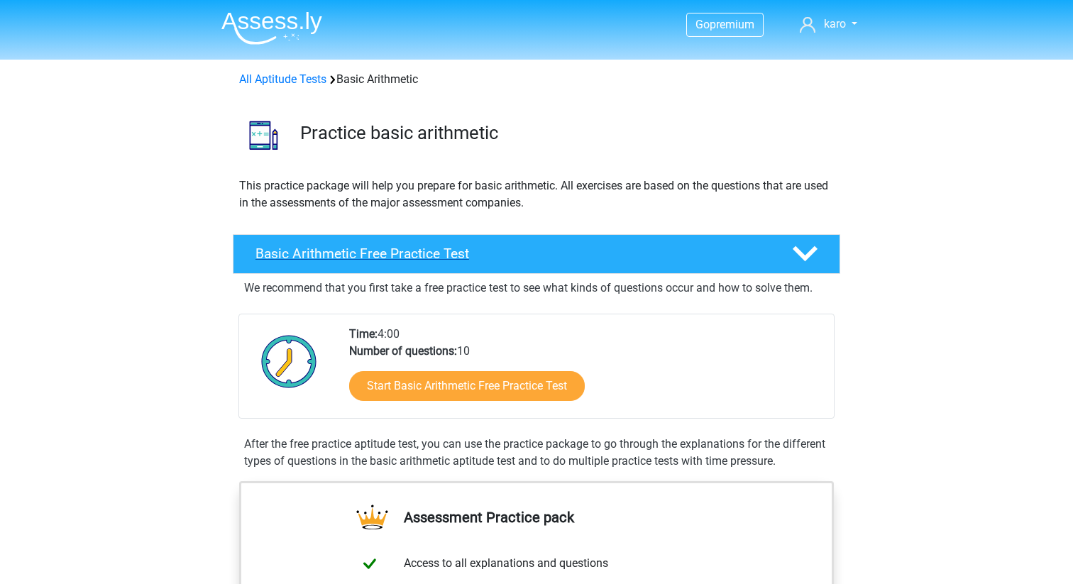
click at [812, 255] on icon at bounding box center [805, 253] width 25 height 25
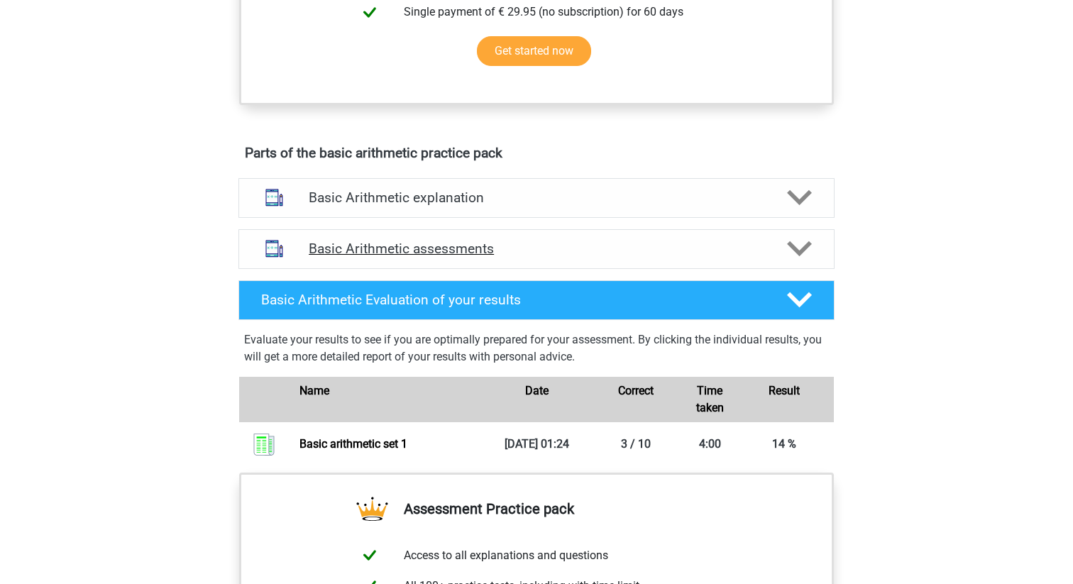
scroll to position [438, 0]
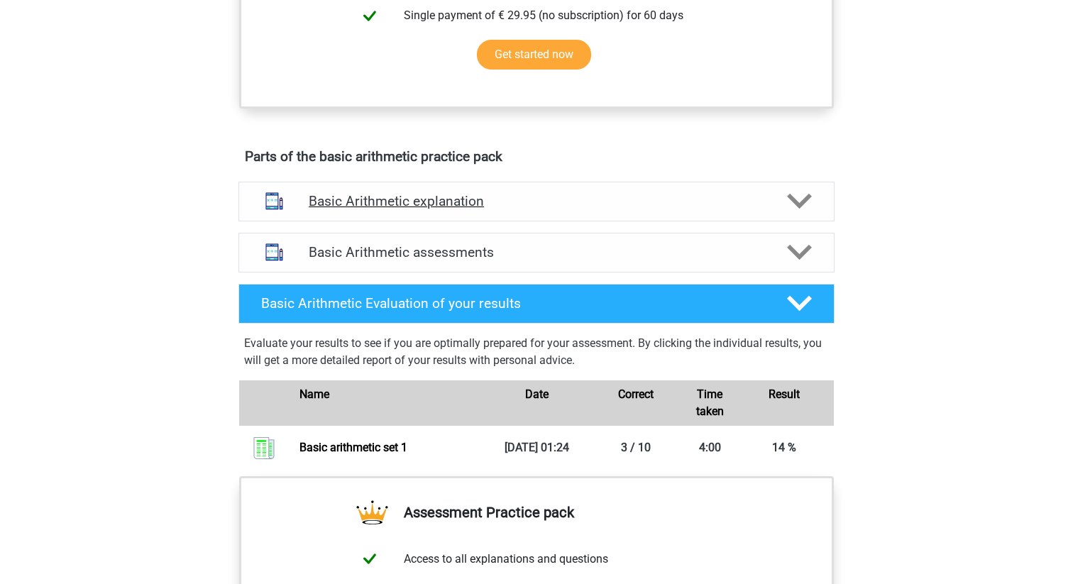
click at [795, 202] on polygon at bounding box center [799, 202] width 25 height 16
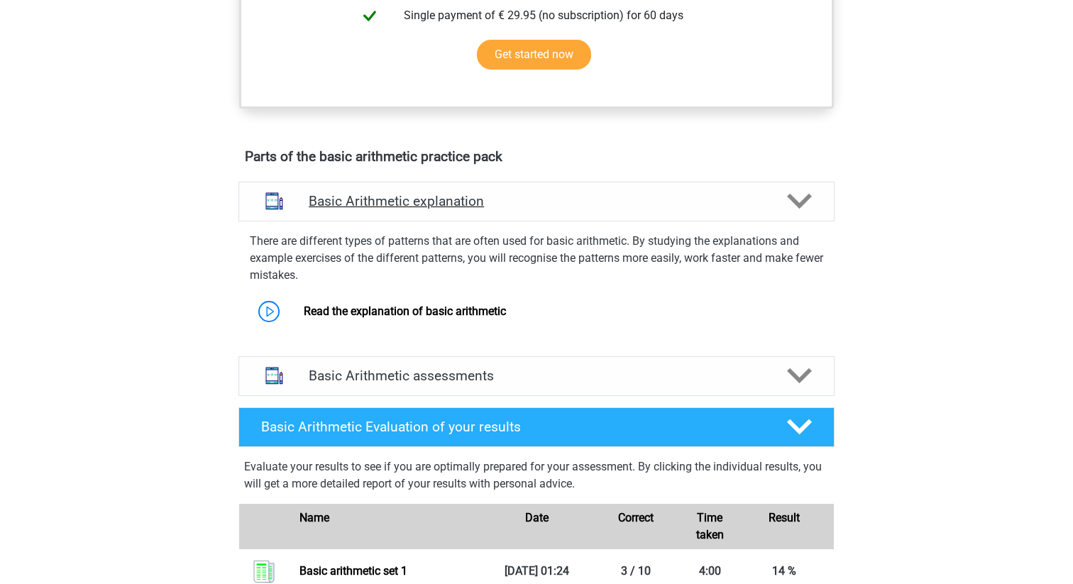
click at [795, 202] on polygon at bounding box center [799, 202] width 25 height 16
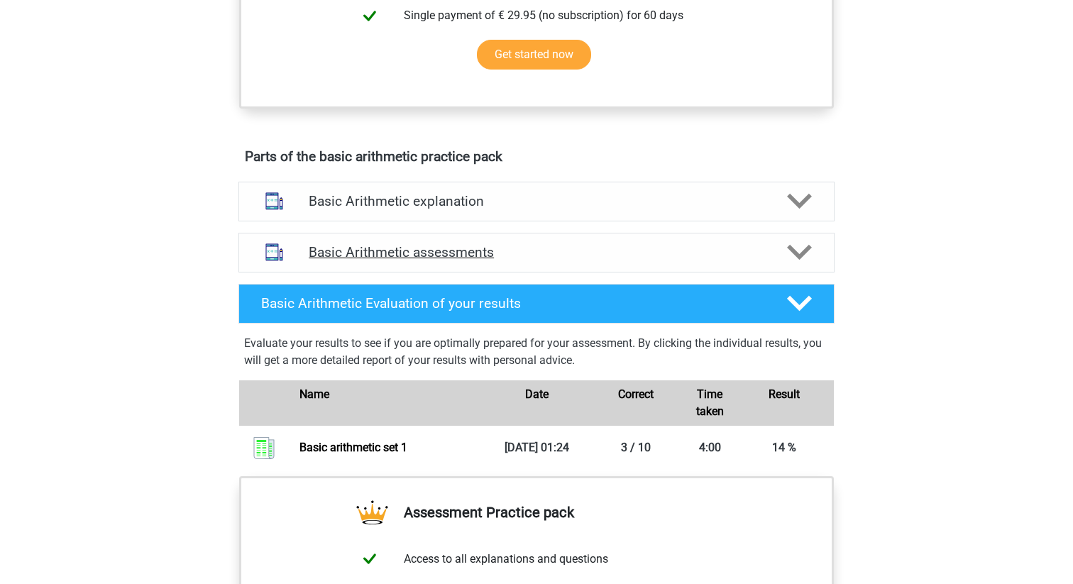
click at [800, 258] on polygon at bounding box center [799, 253] width 25 height 16
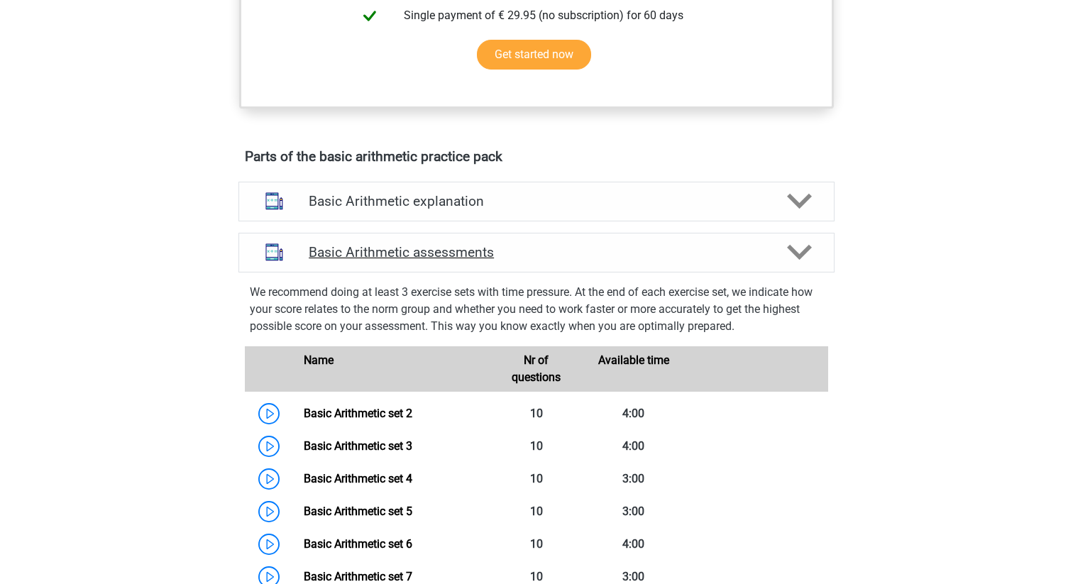
click at [800, 258] on polygon at bounding box center [799, 253] width 25 height 16
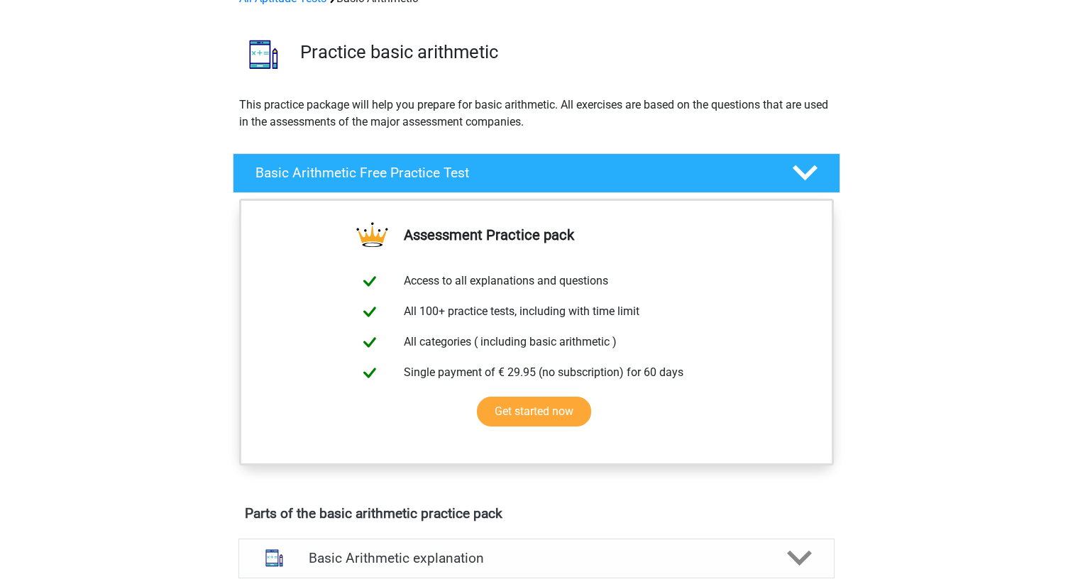
scroll to position [0, 0]
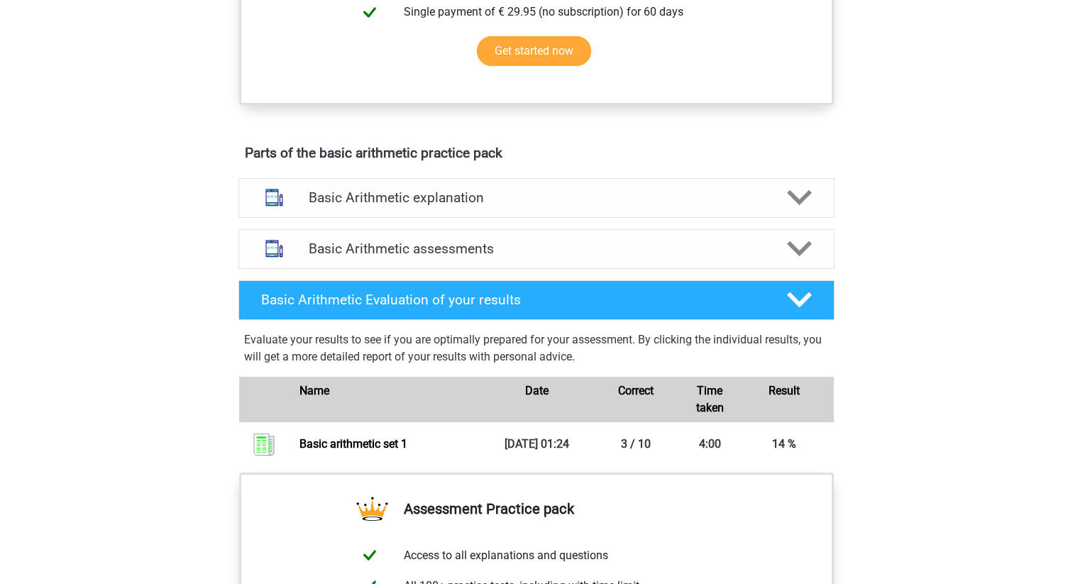
scroll to position [604, 0]
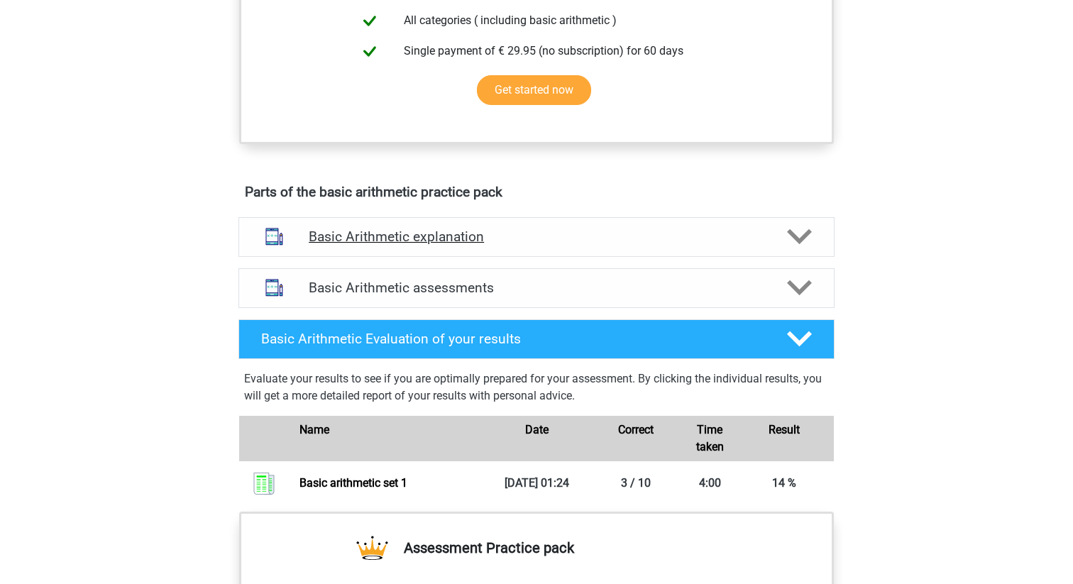
click at [788, 237] on icon at bounding box center [799, 236] width 25 height 25
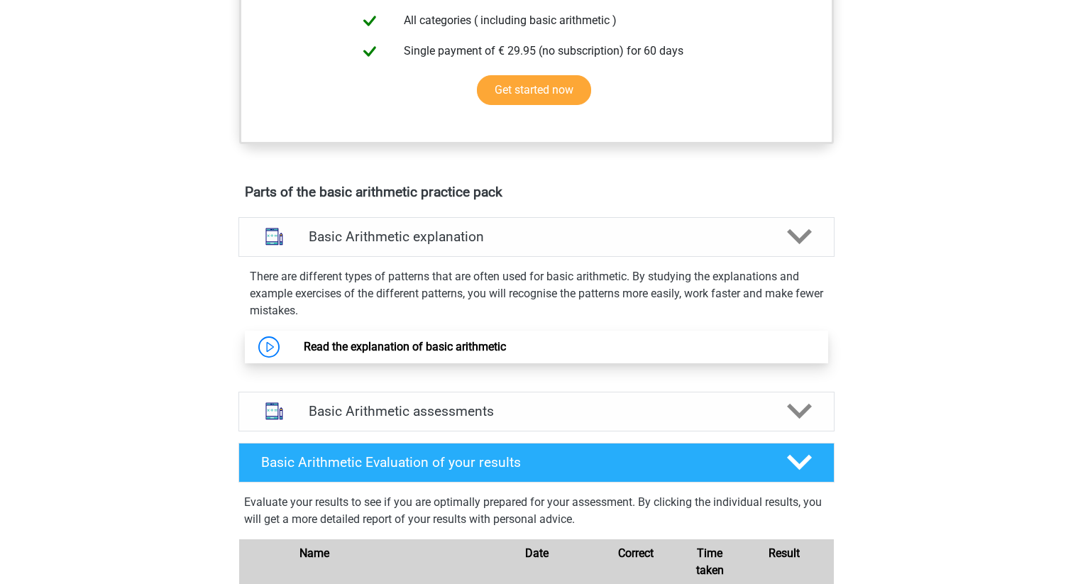
click at [304, 346] on link "Read the explanation of basic arithmetic" at bounding box center [405, 346] width 202 height 13
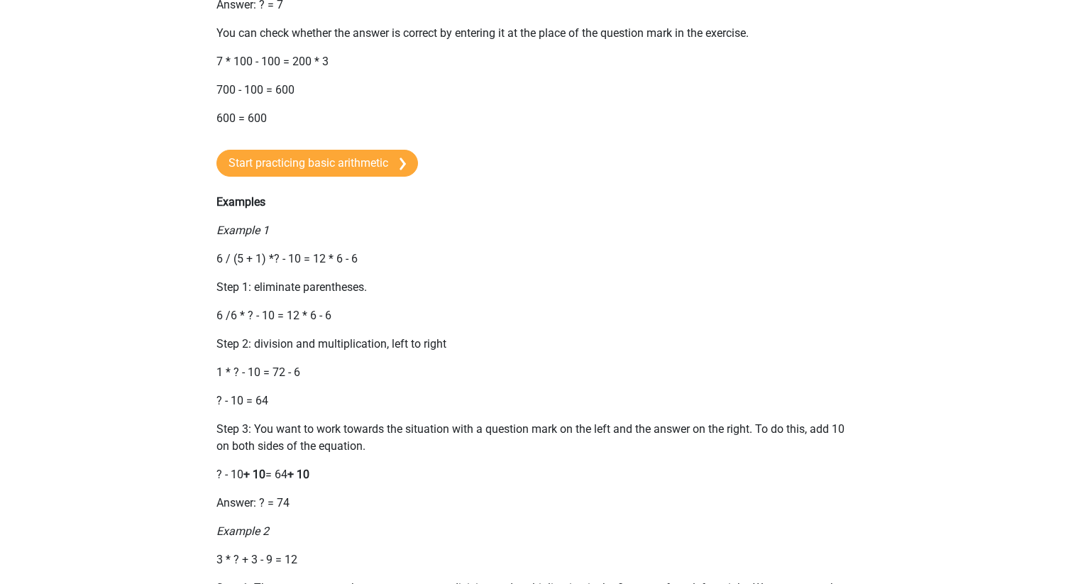
scroll to position [1010, 0]
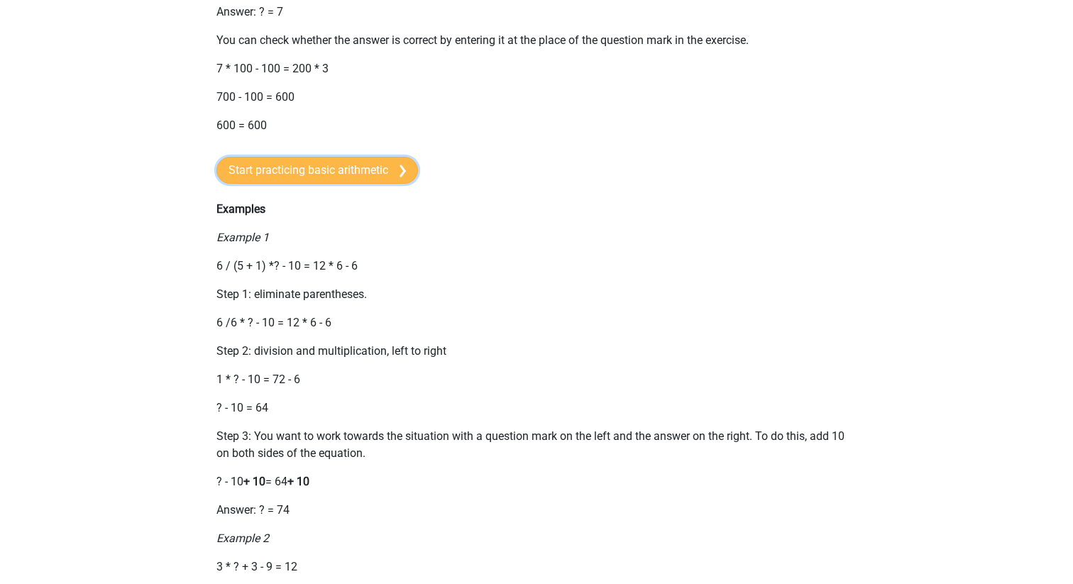
click at [393, 172] on link "Start practicing basic arithmetic" at bounding box center [317, 170] width 202 height 27
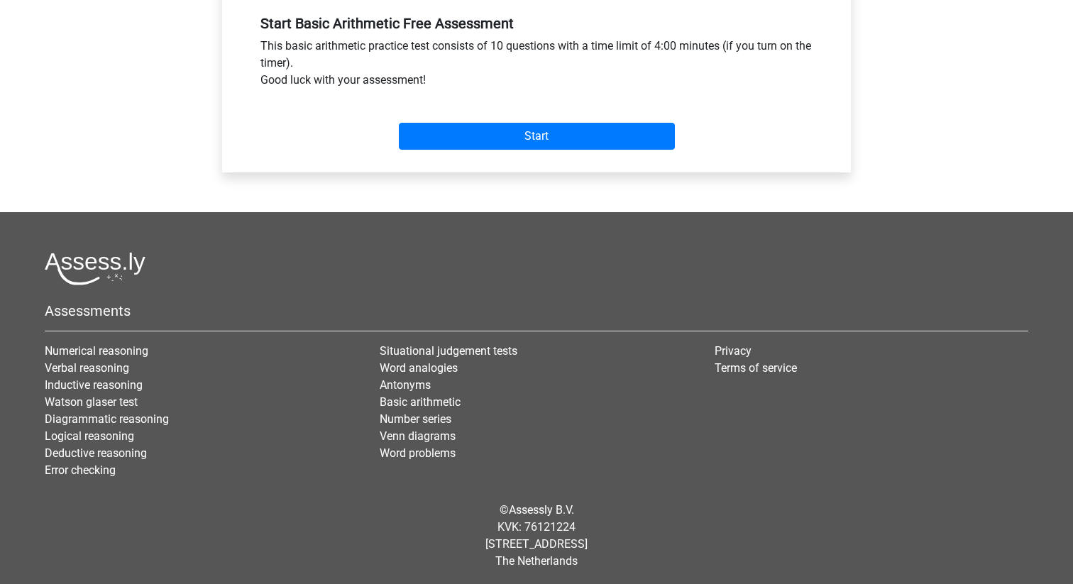
scroll to position [537, 0]
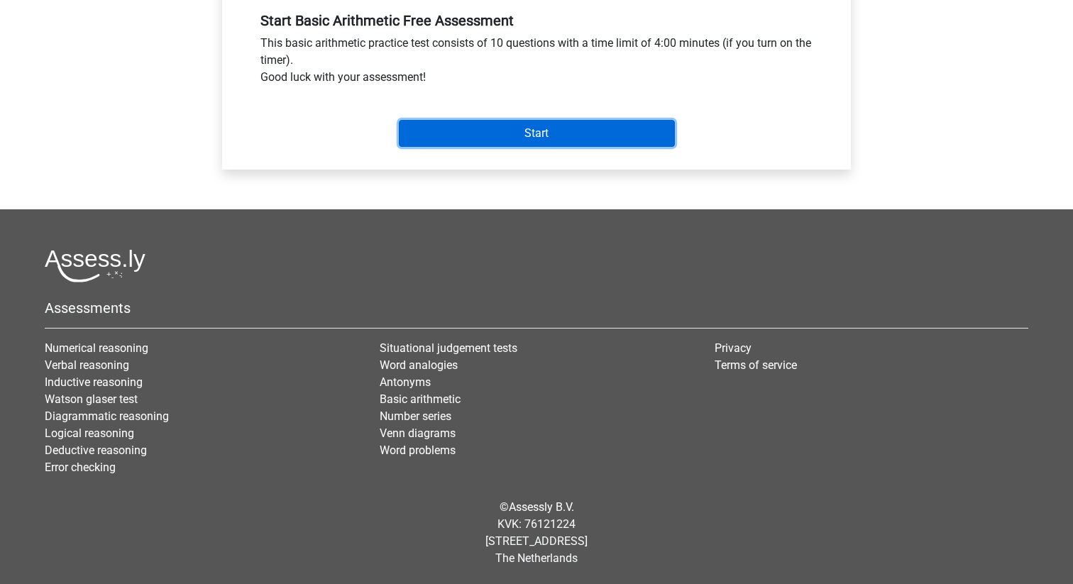
click at [525, 138] on input "Start" at bounding box center [537, 133] width 276 height 27
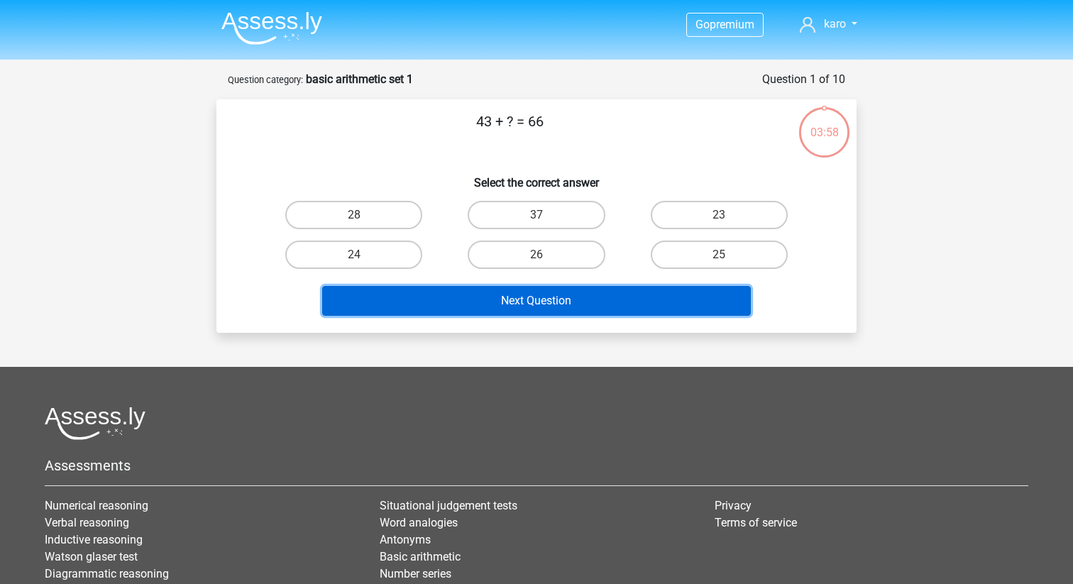
click at [651, 301] on button "Next Question" at bounding box center [536, 301] width 429 height 30
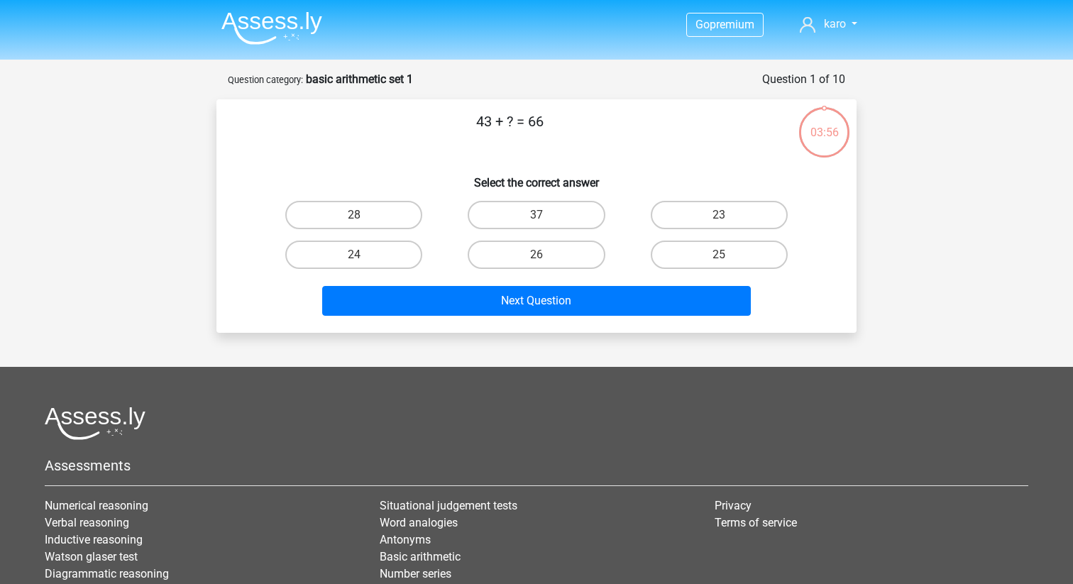
click at [543, 260] on input "26" at bounding box center [540, 259] width 9 height 9
radio input "true"
click at [715, 216] on label "23" at bounding box center [719, 215] width 137 height 28
click at [719, 216] on input "23" at bounding box center [723, 219] width 9 height 9
radio input "true"
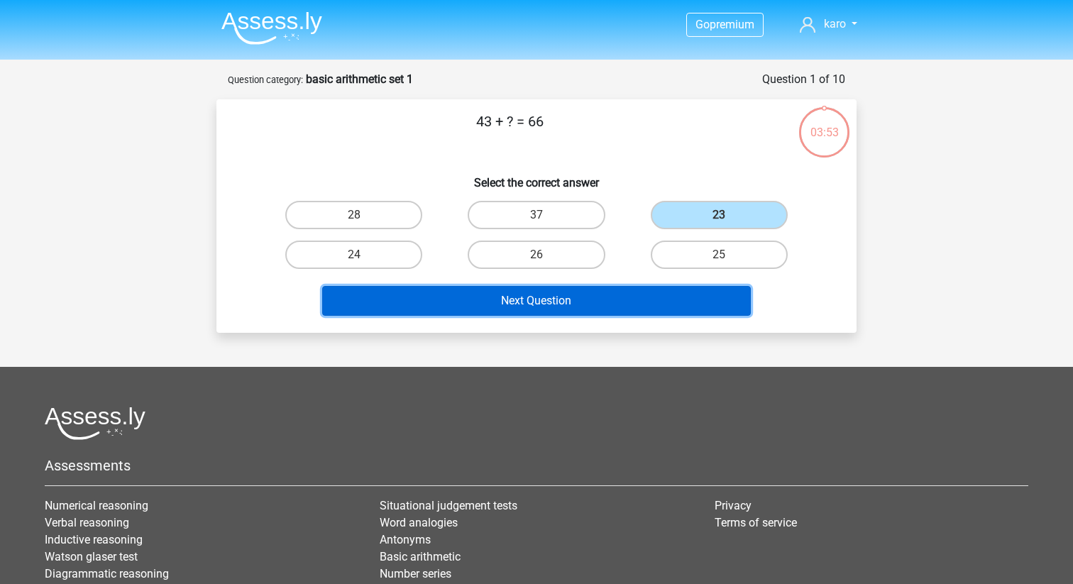
click at [583, 313] on button "Next Question" at bounding box center [536, 301] width 429 height 30
